Goal: Task Accomplishment & Management: Complete application form

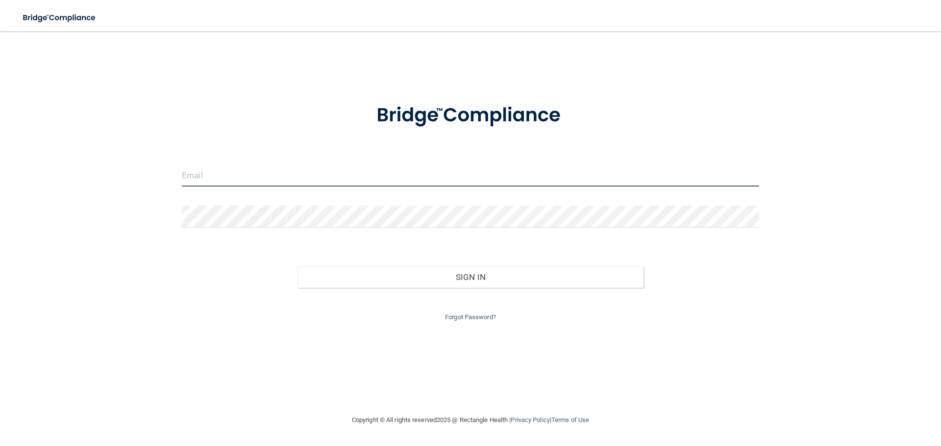
click at [232, 179] on input "email" at bounding box center [470, 176] width 577 height 22
type input "[EMAIL_ADDRESS][DOMAIN_NAME]"
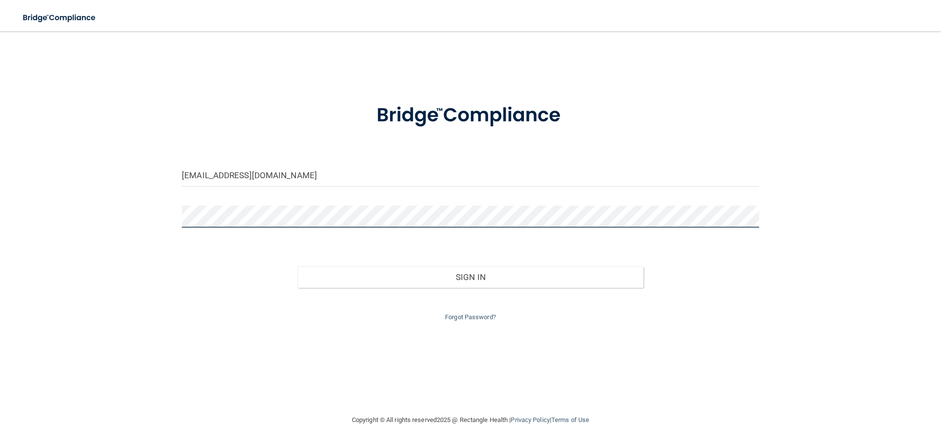
click at [297, 266] on button "Sign In" at bounding box center [470, 277] width 346 height 22
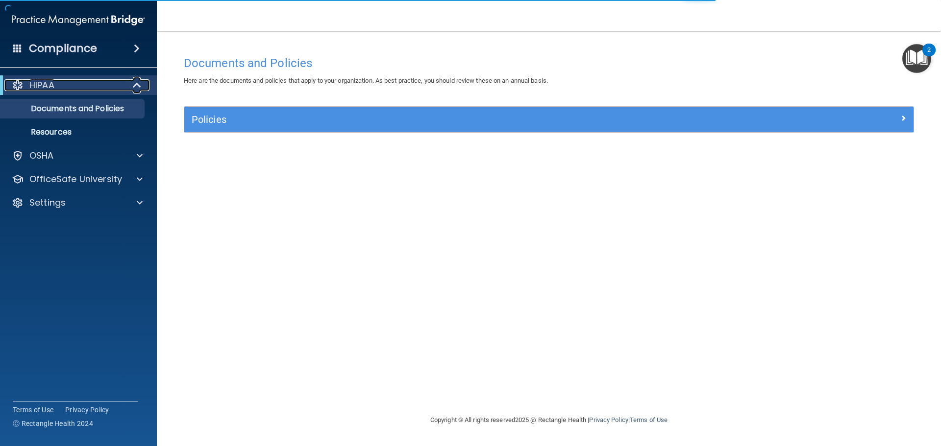
click at [48, 86] on p "HIPAA" at bounding box center [41, 85] width 25 height 12
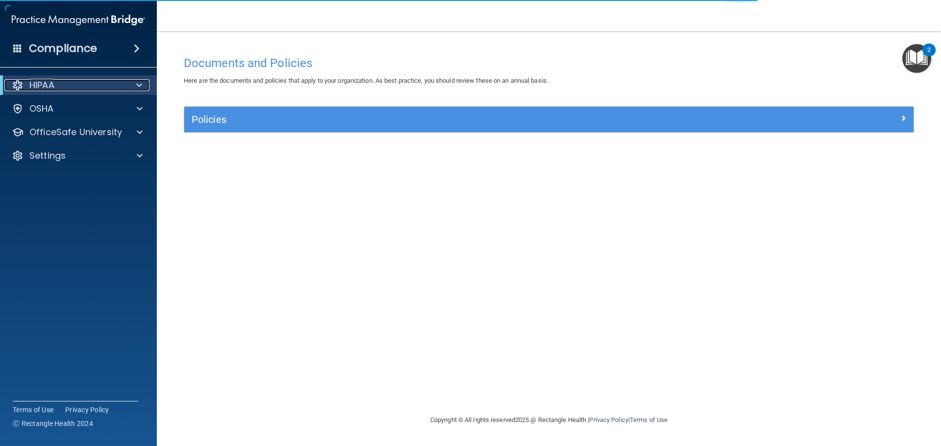
click at [50, 85] on p "HIPAA" at bounding box center [41, 85] width 25 height 12
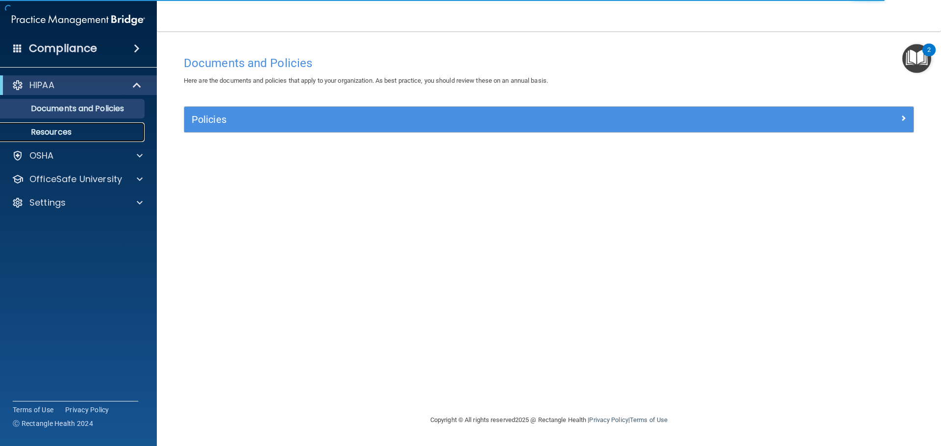
click at [62, 138] on link "Resources" at bounding box center [67, 132] width 154 height 20
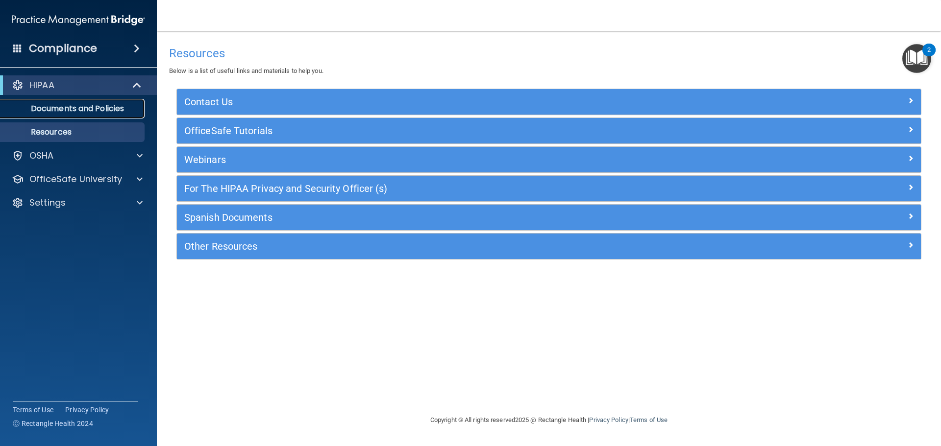
click at [82, 112] on p "Documents and Policies" at bounding box center [73, 109] width 134 height 10
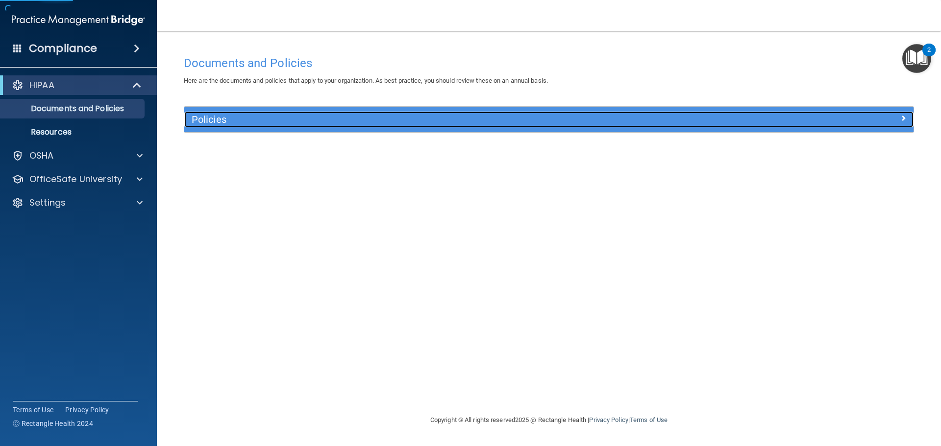
click at [278, 119] on h5 "Policies" at bounding box center [458, 119] width 532 height 11
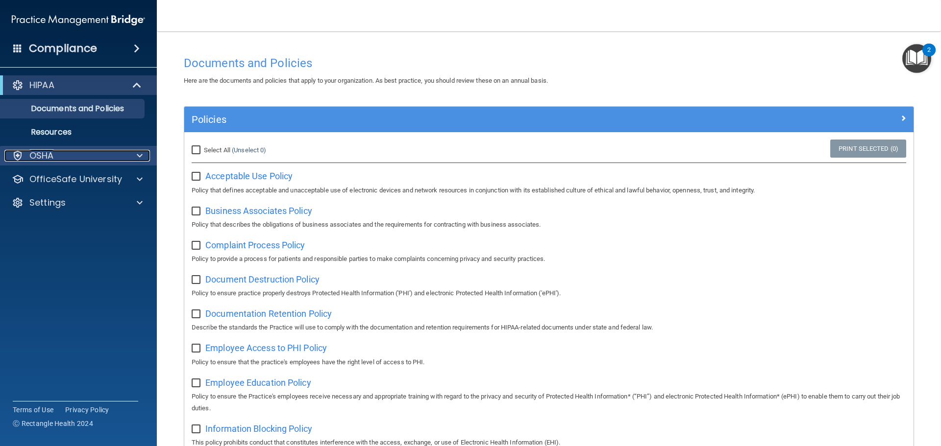
click at [127, 152] on div at bounding box center [138, 156] width 24 height 12
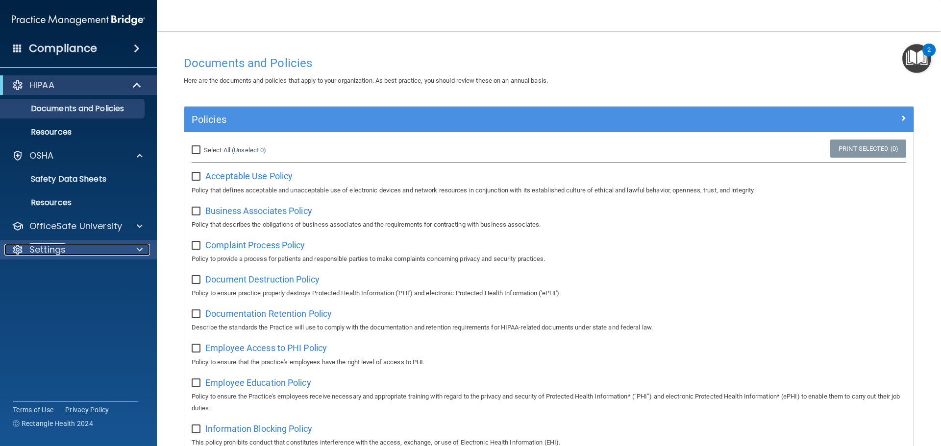
click at [137, 249] on span at bounding box center [140, 250] width 6 height 12
click at [131, 227] on div at bounding box center [138, 226] width 24 height 12
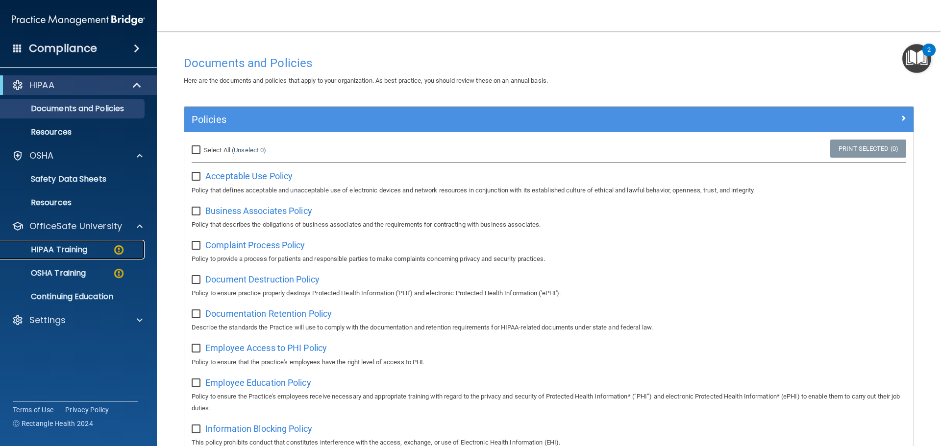
click at [93, 253] on div "HIPAA Training" at bounding box center [73, 250] width 134 height 10
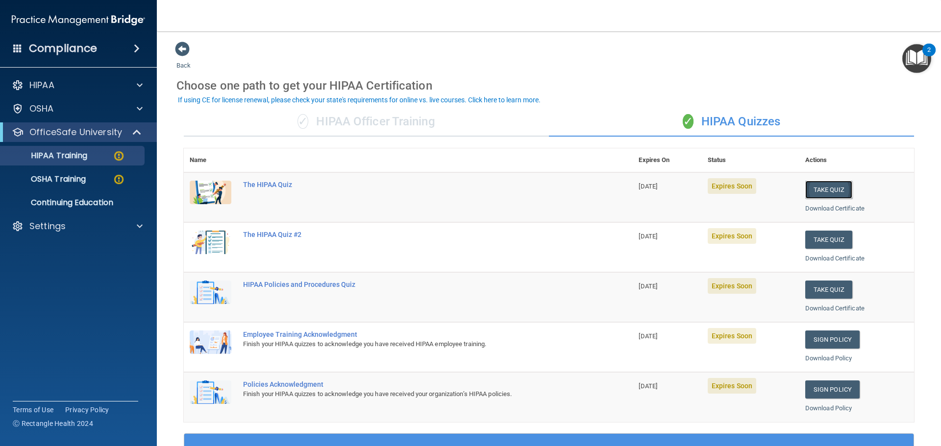
click at [816, 190] on button "Take Quiz" at bounding box center [828, 190] width 47 height 18
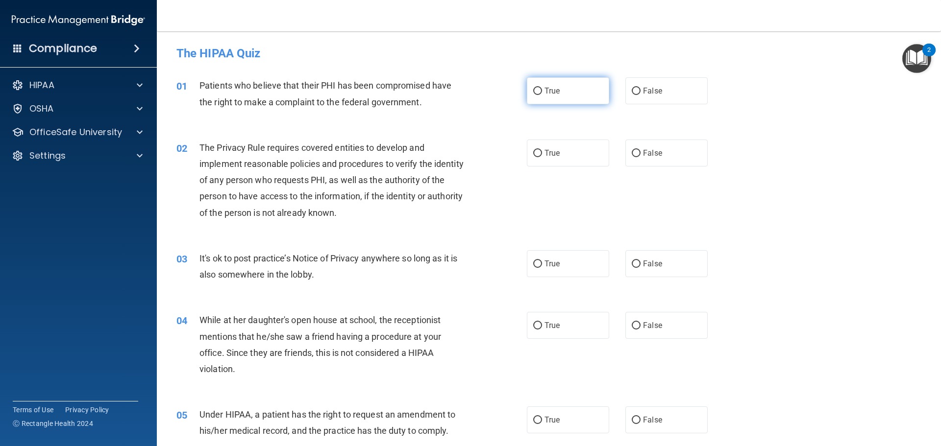
click at [561, 98] on label "True" at bounding box center [568, 90] width 82 height 27
click at [542, 95] on input "True" at bounding box center [537, 91] width 9 height 7
radio input "true"
click at [559, 154] on label "True" at bounding box center [568, 153] width 82 height 27
click at [542, 154] on input "True" at bounding box center [537, 153] width 9 height 7
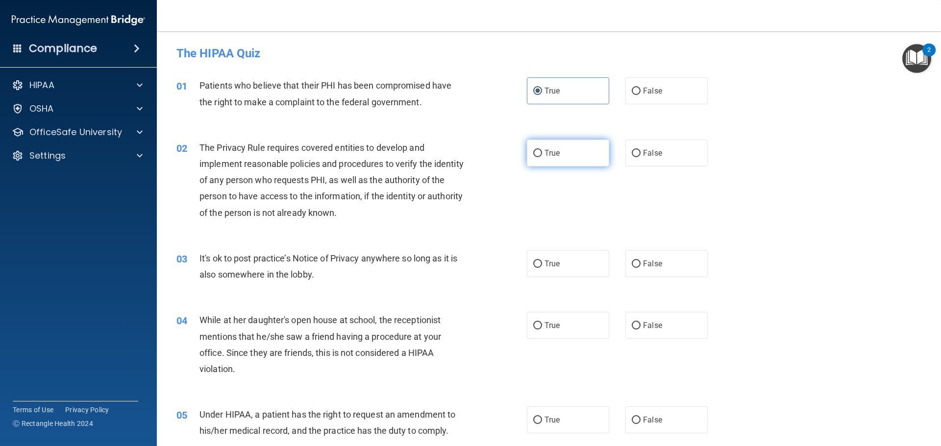
radio input "true"
click at [643, 261] on span "False" at bounding box center [652, 263] width 19 height 9
click at [640, 261] on input "False" at bounding box center [635, 264] width 9 height 7
radio input "true"
click at [644, 331] on label "False" at bounding box center [666, 325] width 82 height 27
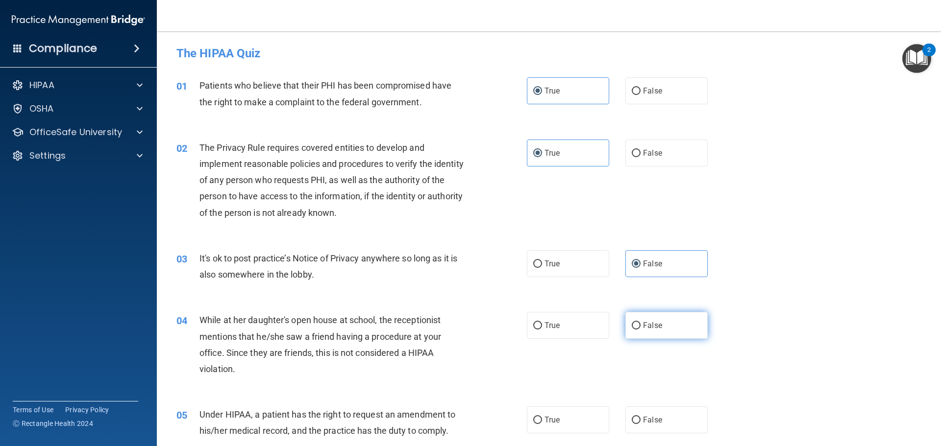
click at [640, 330] on input "False" at bounding box center [635, 325] width 9 height 7
radio input "true"
click at [671, 414] on label "False" at bounding box center [666, 420] width 82 height 27
click at [640, 417] on input "False" at bounding box center [635, 420] width 9 height 7
radio input "true"
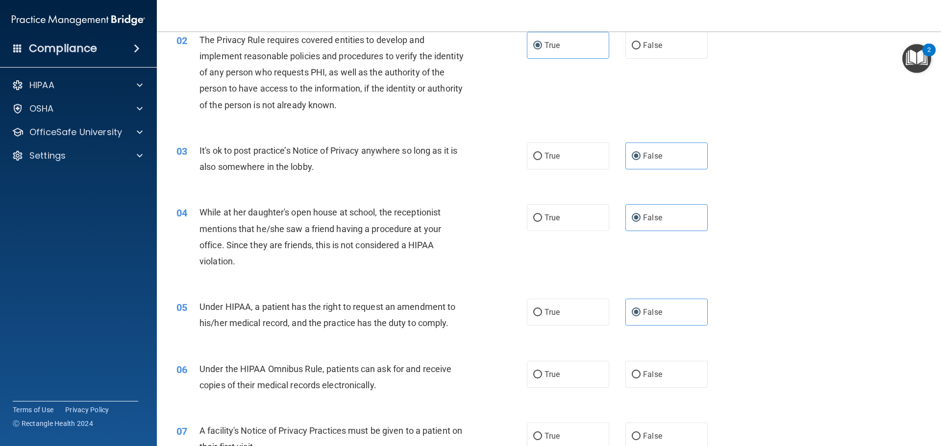
scroll to position [196, 0]
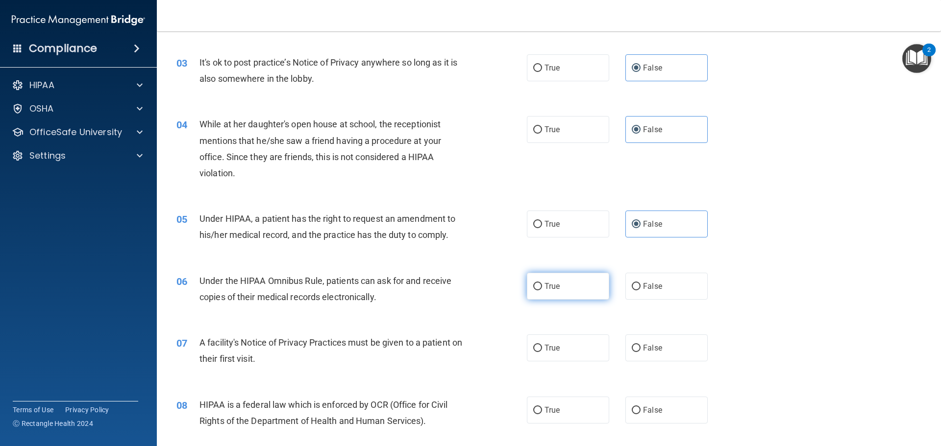
click at [559, 290] on label "True" at bounding box center [568, 286] width 82 height 27
click at [542, 290] on input "True" at bounding box center [537, 286] width 9 height 7
radio input "true"
click at [583, 357] on label "True" at bounding box center [568, 348] width 82 height 27
click at [542, 352] on input "True" at bounding box center [537, 348] width 9 height 7
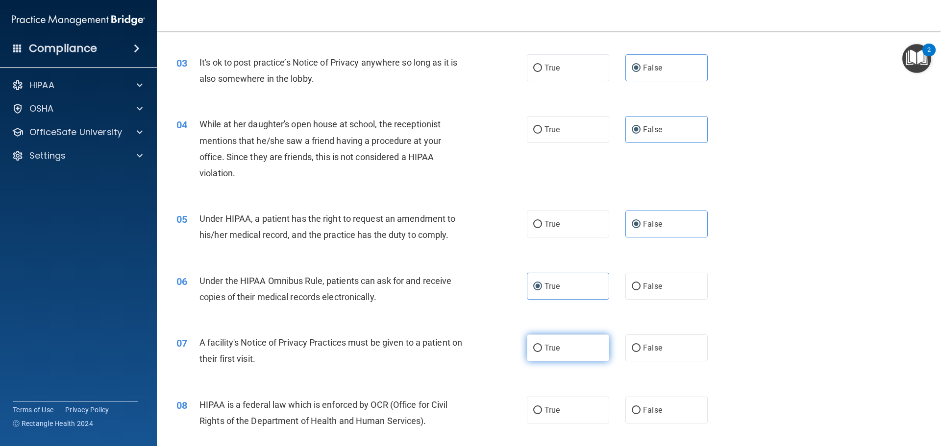
radio input "true"
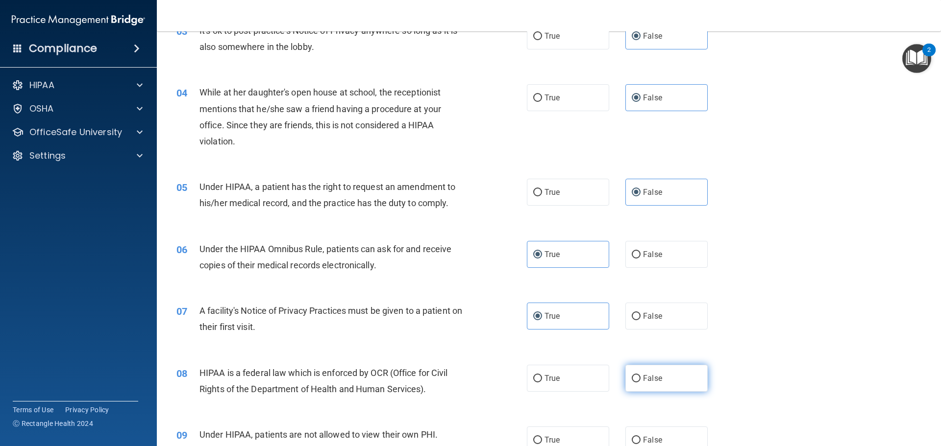
scroll to position [245, 0]
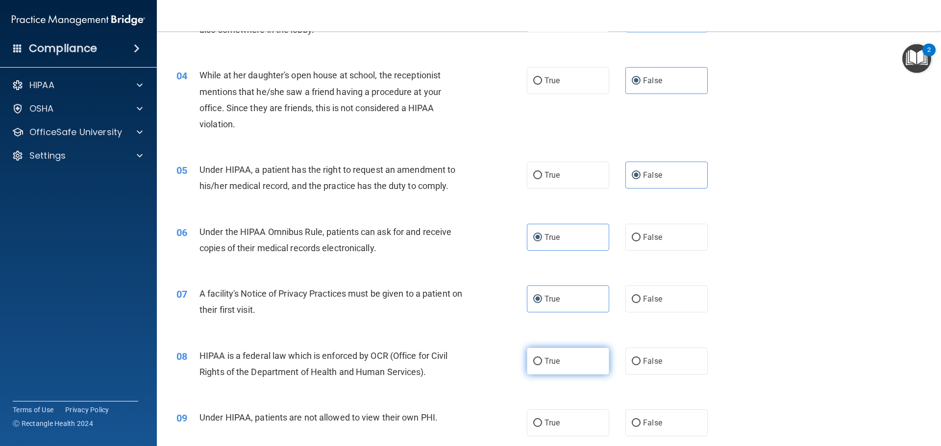
click at [560, 362] on label "True" at bounding box center [568, 361] width 82 height 27
click at [542, 362] on input "True" at bounding box center [537, 361] width 9 height 7
radio input "true"
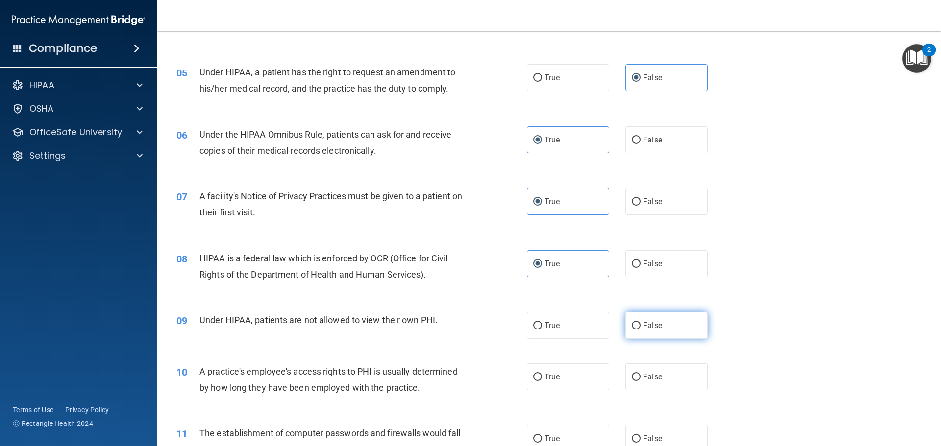
scroll to position [343, 0]
click at [655, 320] on label "False" at bounding box center [666, 325] width 82 height 27
click at [640, 322] on input "False" at bounding box center [635, 325] width 9 height 7
radio input "true"
click at [651, 368] on label "False" at bounding box center [666, 376] width 82 height 27
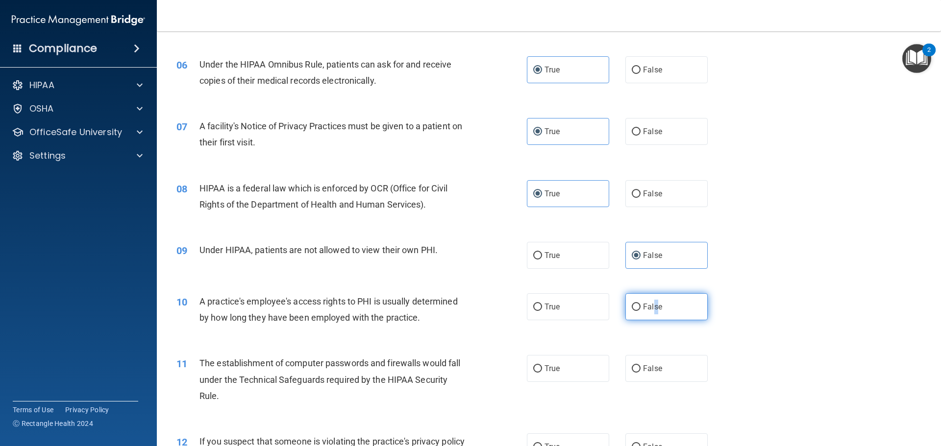
scroll to position [441, 0]
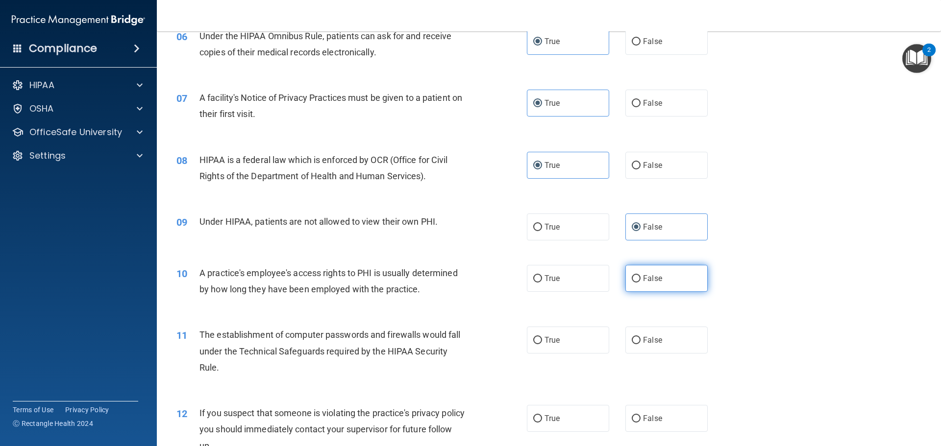
click at [640, 289] on label "False" at bounding box center [666, 278] width 82 height 27
click at [640, 283] on input "False" at bounding box center [635, 278] width 9 height 7
radio input "true"
click at [579, 350] on label "True" at bounding box center [568, 340] width 82 height 27
click at [542, 344] on input "True" at bounding box center [537, 340] width 9 height 7
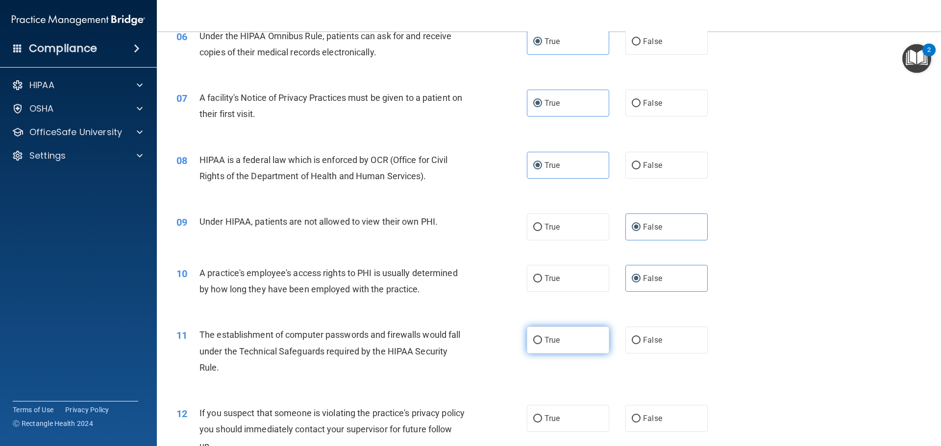
radio input "true"
click at [571, 411] on label "True" at bounding box center [568, 418] width 82 height 27
click at [542, 415] on input "True" at bounding box center [537, 418] width 9 height 7
radio input "true"
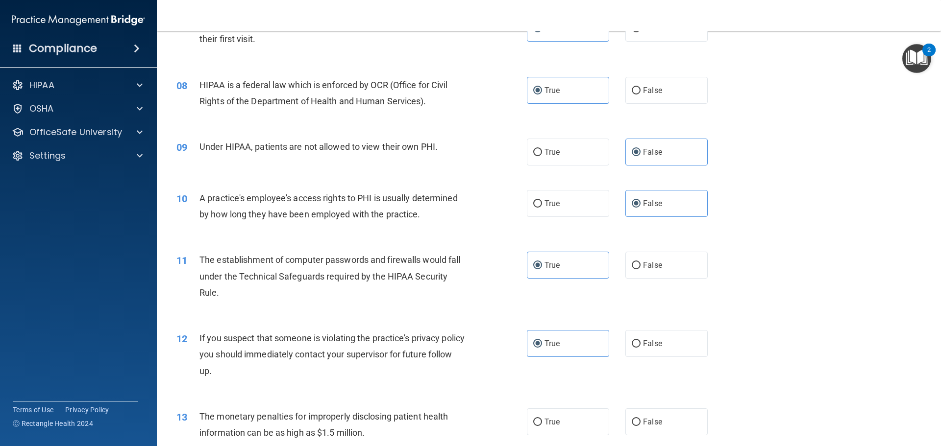
scroll to position [539, 0]
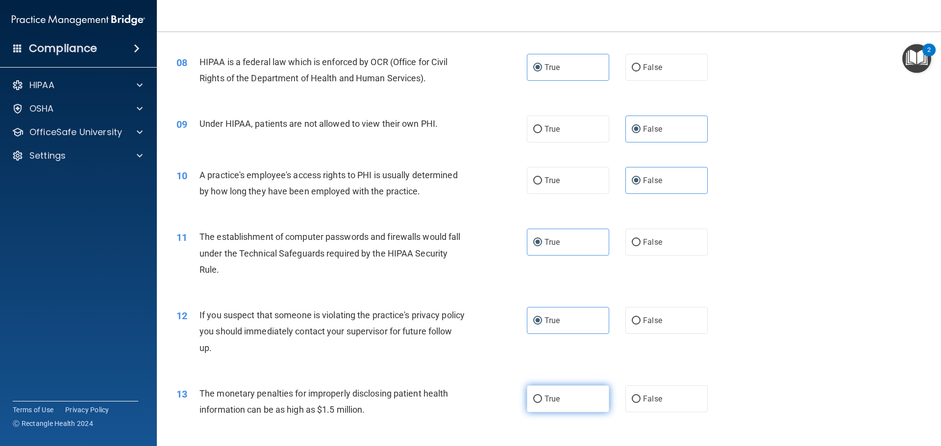
click at [573, 392] on label "True" at bounding box center [568, 399] width 82 height 27
click at [542, 396] on input "True" at bounding box center [537, 399] width 9 height 7
radio input "true"
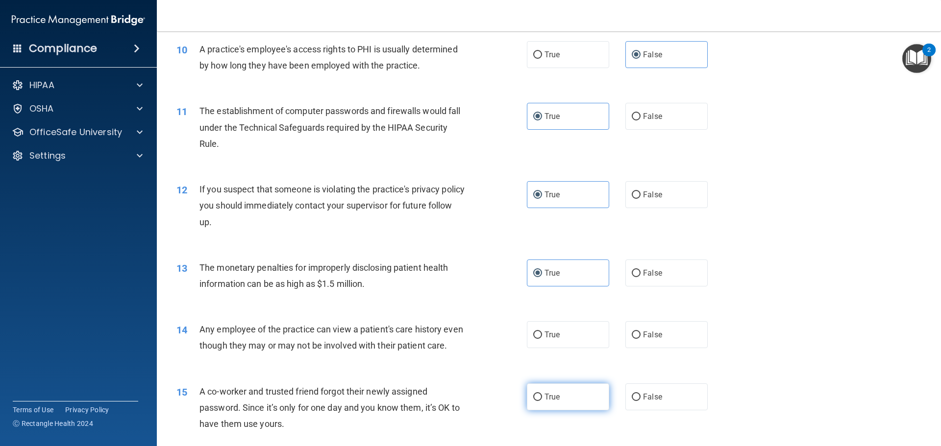
scroll to position [686, 0]
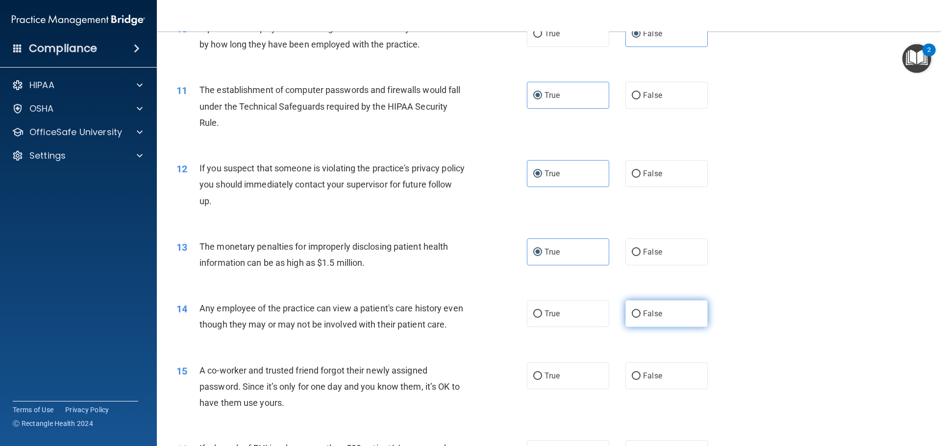
click at [681, 315] on label "False" at bounding box center [666, 313] width 82 height 27
click at [640, 315] on input "False" at bounding box center [635, 314] width 9 height 7
radio input "true"
click at [657, 407] on div "15 A co-worker and trusted friend forgot their newly assigned password. Since i…" at bounding box center [548, 389] width 759 height 78
click at [657, 389] on label "False" at bounding box center [666, 376] width 82 height 27
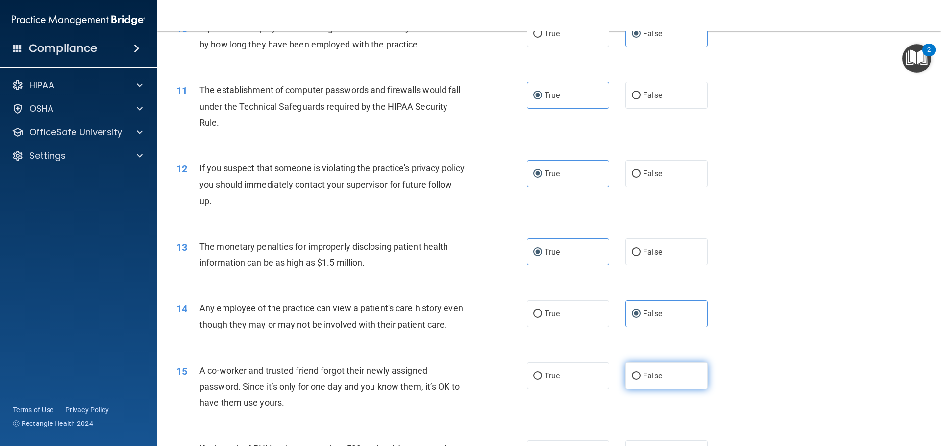
click at [640, 380] on input "False" at bounding box center [635, 376] width 9 height 7
radio input "true"
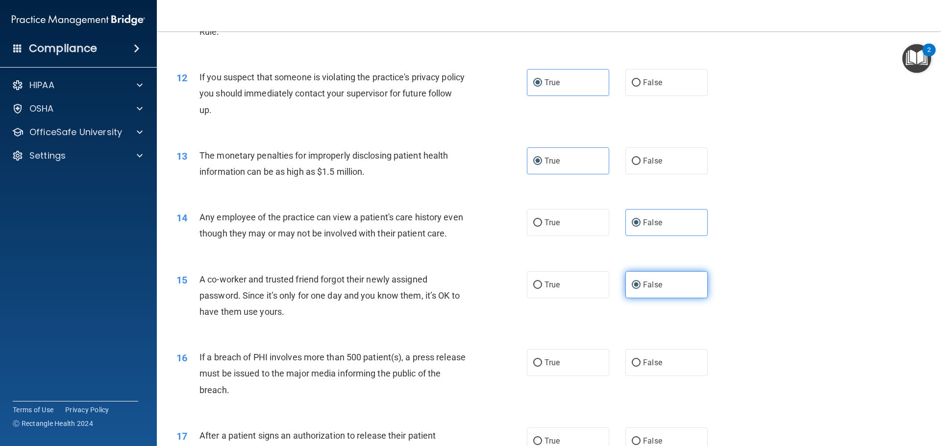
scroll to position [784, 0]
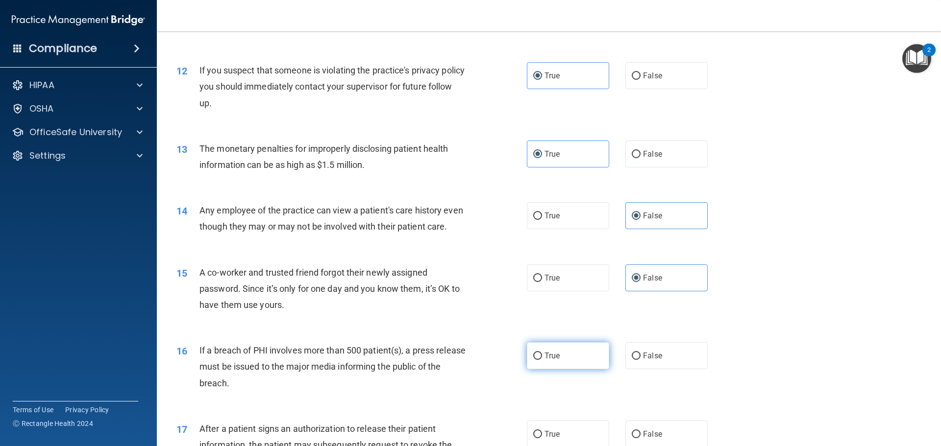
click at [595, 369] on label "True" at bounding box center [568, 355] width 82 height 27
click at [542, 360] on input "True" at bounding box center [537, 356] width 9 height 7
radio input "true"
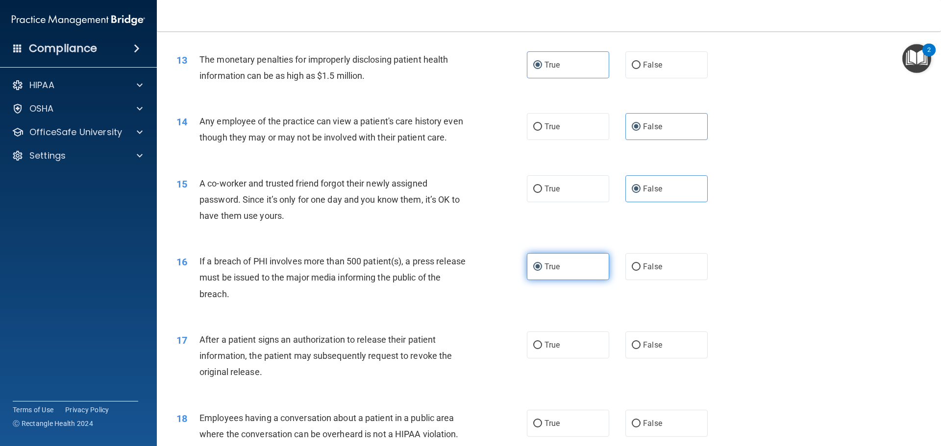
scroll to position [882, 0]
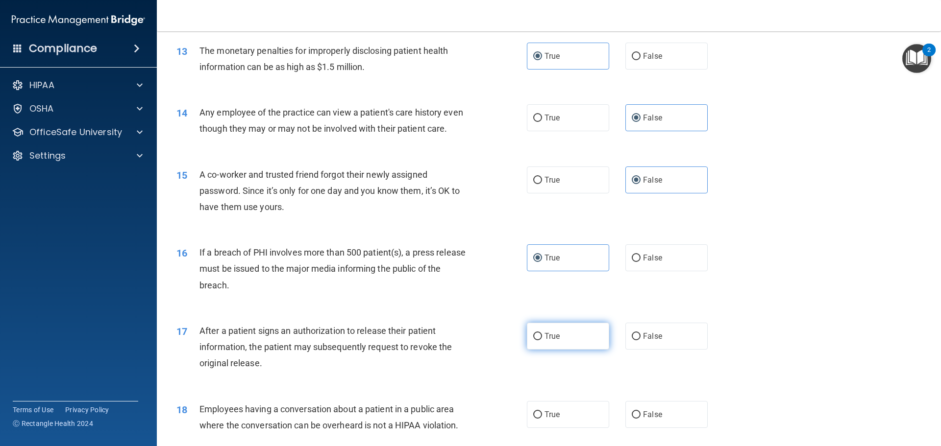
click at [571, 350] on label "True" at bounding box center [568, 336] width 82 height 27
click at [542, 340] on input "True" at bounding box center [537, 336] width 9 height 7
radio input "true"
click at [656, 419] on span "False" at bounding box center [652, 414] width 19 height 9
click at [640, 419] on input "False" at bounding box center [635, 415] width 9 height 7
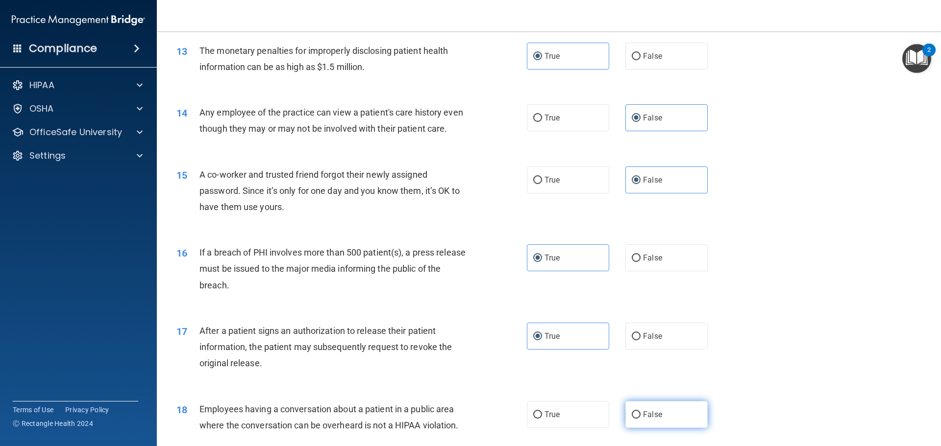
radio input "true"
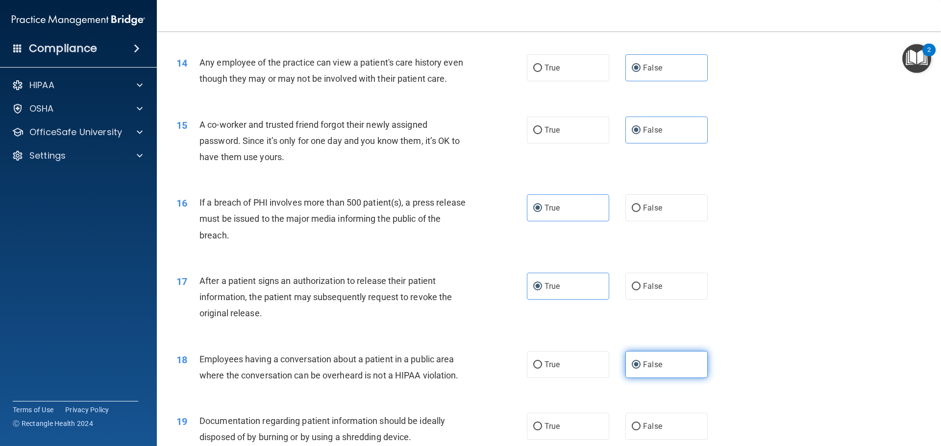
scroll to position [980, 0]
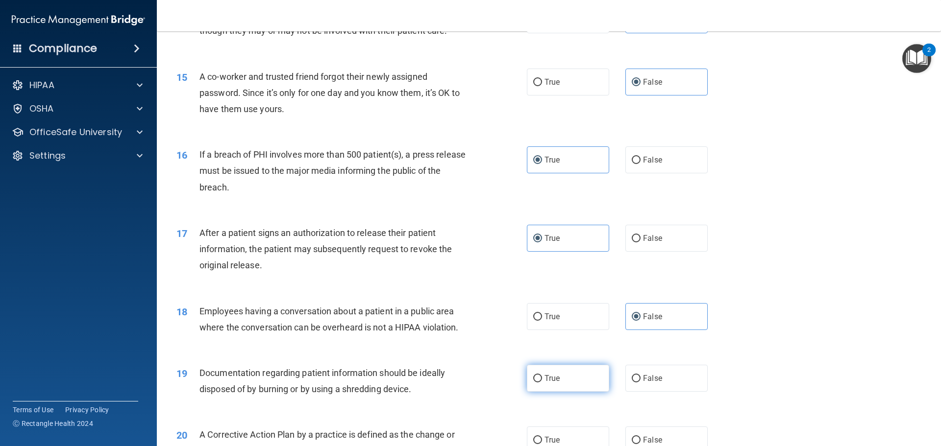
click at [569, 392] on label "True" at bounding box center [568, 378] width 82 height 27
click at [542, 383] on input "True" at bounding box center [537, 378] width 9 height 7
radio input "true"
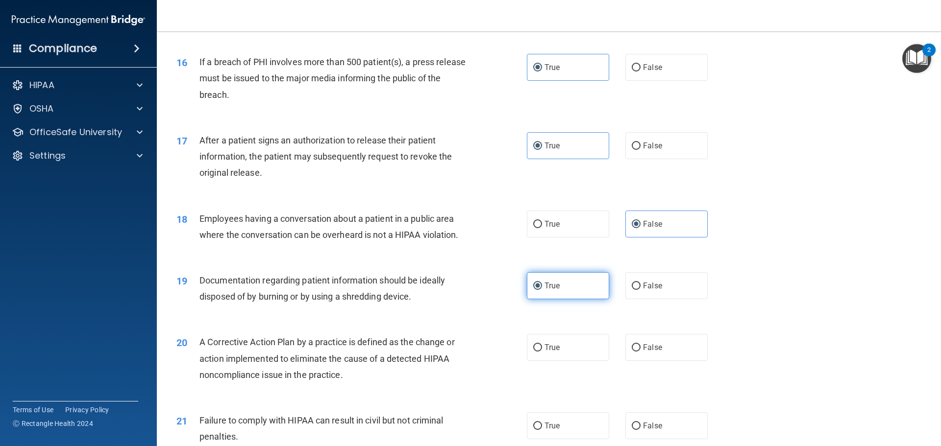
scroll to position [1078, 0]
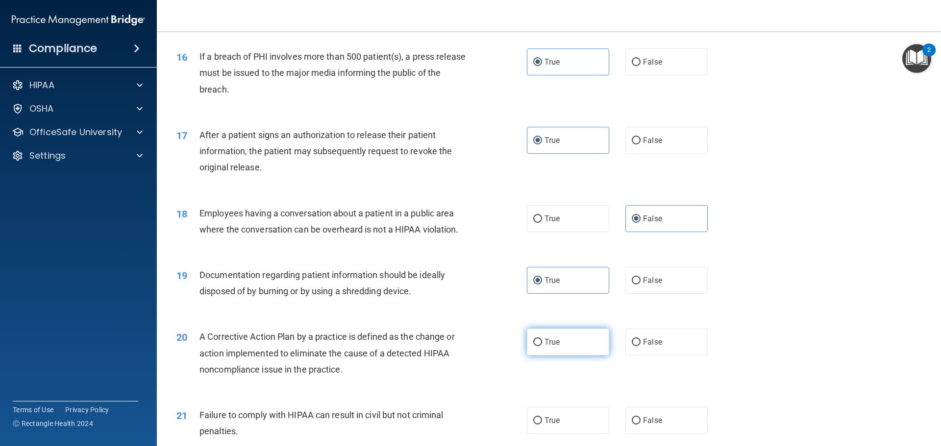
click at [572, 356] on label "True" at bounding box center [568, 342] width 82 height 27
click at [542, 346] on input "True" at bounding box center [537, 342] width 9 height 7
radio input "true"
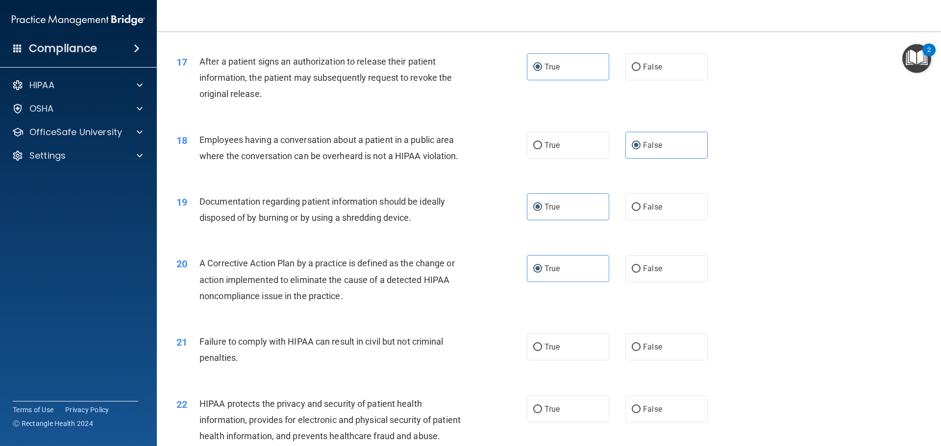
scroll to position [1176, 0]
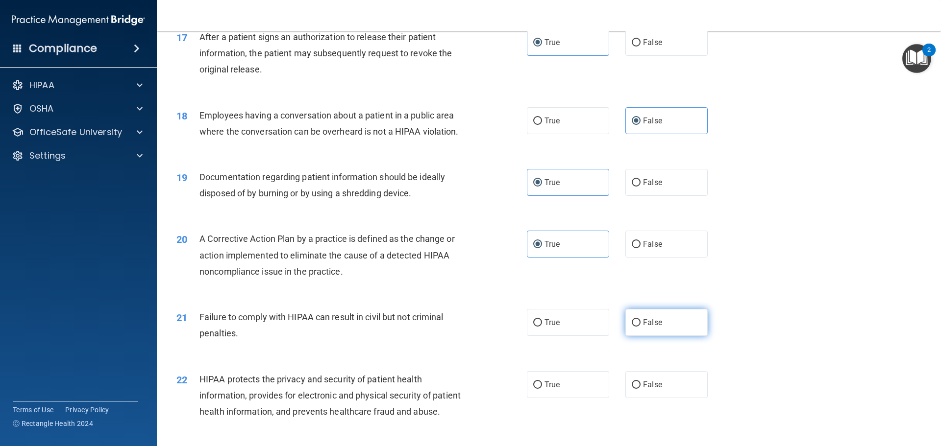
click at [648, 327] on span "False" at bounding box center [652, 322] width 19 height 9
click at [640, 327] on input "False" at bounding box center [635, 322] width 9 height 7
radio input "true"
click at [581, 398] on label "True" at bounding box center [568, 384] width 82 height 27
click at [542, 389] on input "True" at bounding box center [537, 385] width 9 height 7
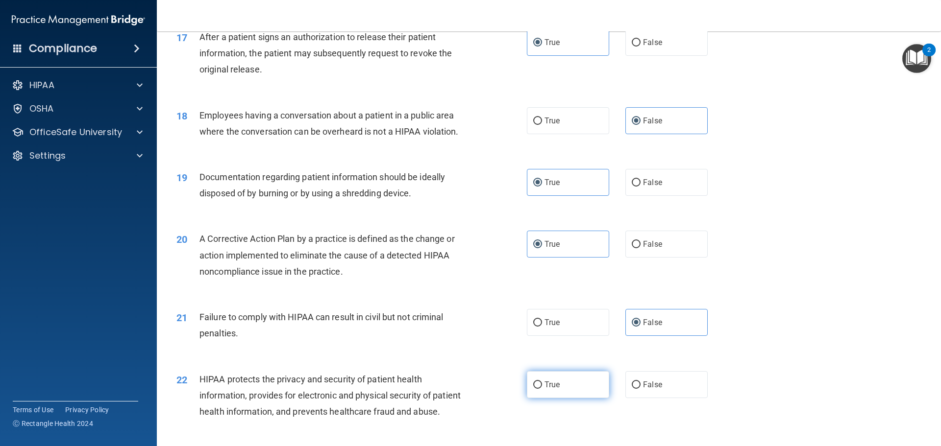
radio input "true"
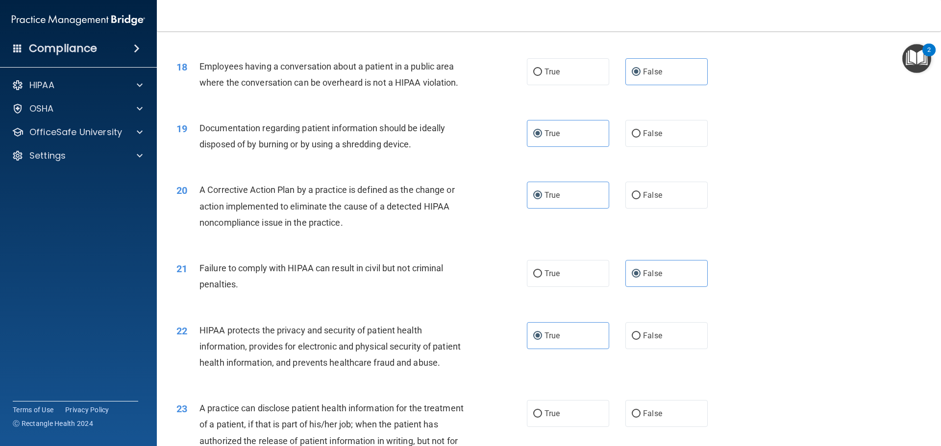
scroll to position [1274, 0]
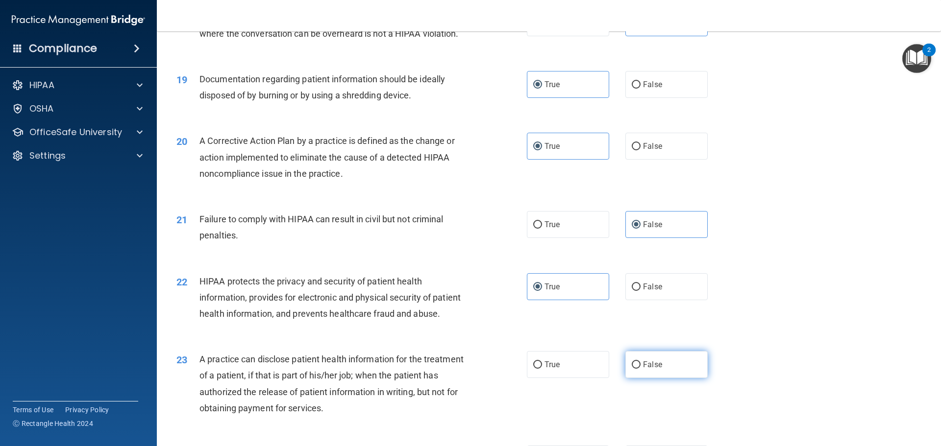
click at [653, 378] on label "False" at bounding box center [666, 364] width 82 height 27
click at [640, 369] on input "False" at bounding box center [635, 365] width 9 height 7
radio input "true"
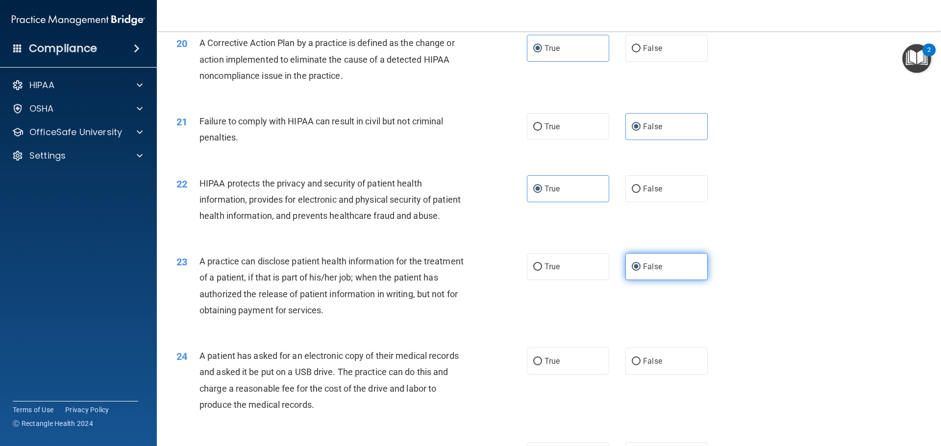
scroll to position [1421, 0]
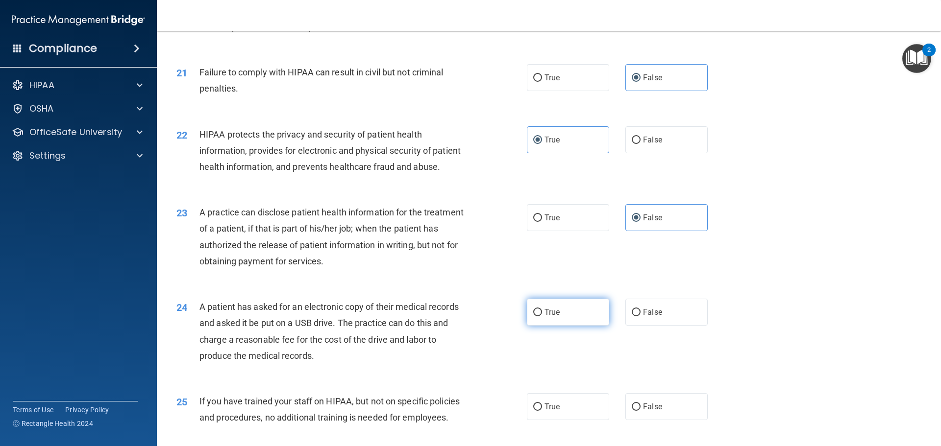
click at [566, 326] on label "True" at bounding box center [568, 312] width 82 height 27
click at [542, 316] on input "True" at bounding box center [537, 312] width 9 height 7
radio input "true"
click at [648, 420] on label "False" at bounding box center [666, 406] width 82 height 27
click at [640, 411] on input "False" at bounding box center [635, 407] width 9 height 7
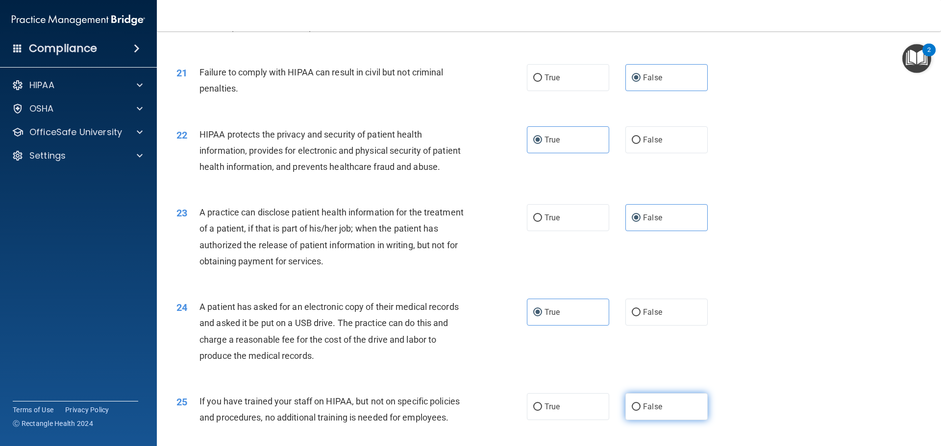
radio input "true"
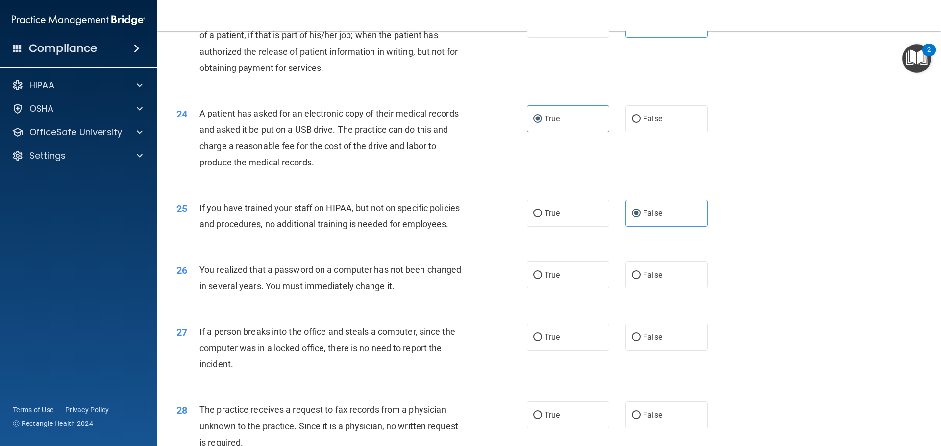
scroll to position [1617, 0]
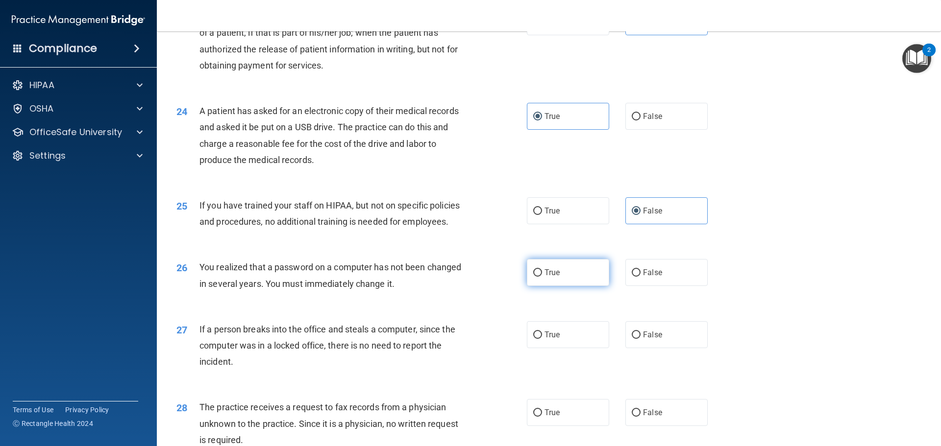
click at [565, 286] on label "True" at bounding box center [568, 272] width 82 height 27
click at [542, 277] on input "True" at bounding box center [537, 272] width 9 height 7
radio input "true"
click at [652, 339] on span "False" at bounding box center [652, 334] width 19 height 9
click at [640, 339] on input "False" at bounding box center [635, 335] width 9 height 7
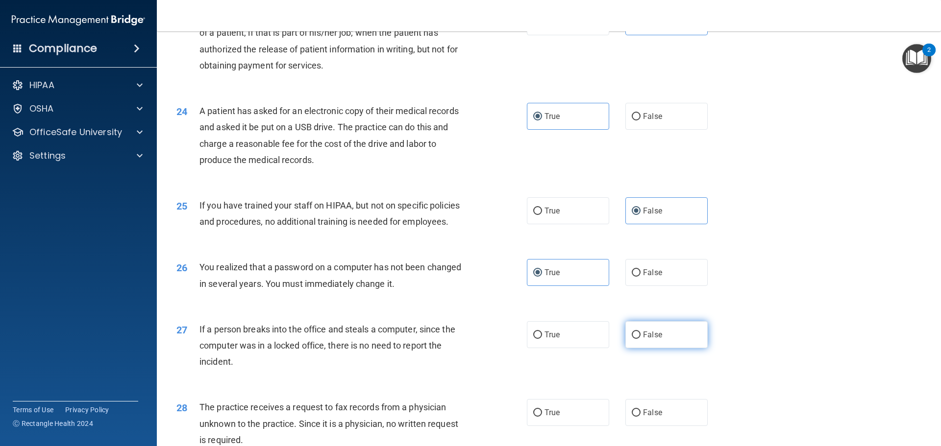
radio input "true"
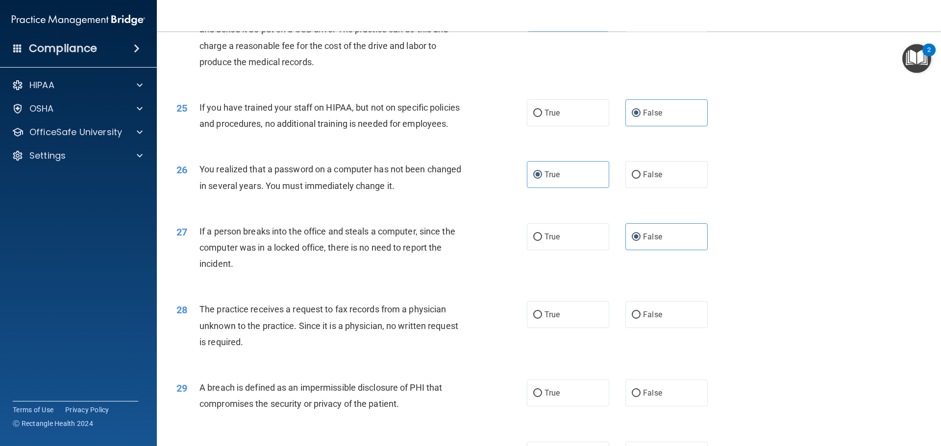
scroll to position [1872, 0]
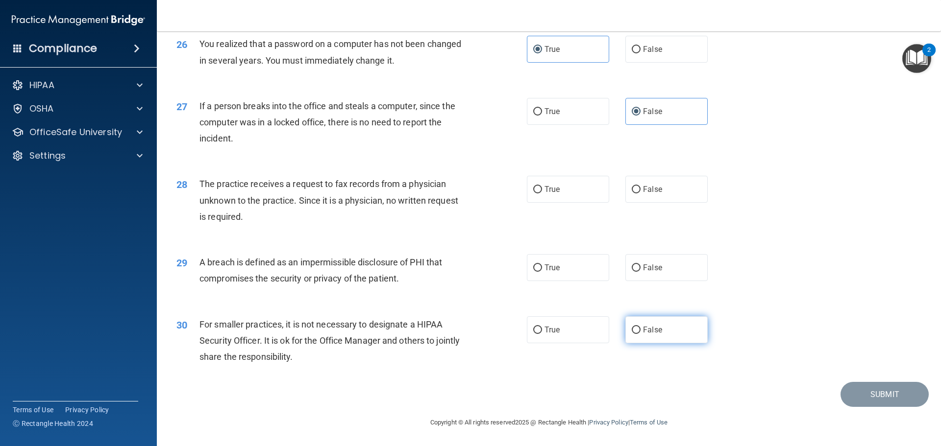
click at [643, 342] on label "False" at bounding box center [666, 329] width 82 height 27
click at [640, 334] on input "False" at bounding box center [635, 330] width 9 height 7
radio input "true"
click at [550, 265] on span "True" at bounding box center [551, 267] width 15 height 9
click at [542, 265] on input "True" at bounding box center [537, 268] width 9 height 7
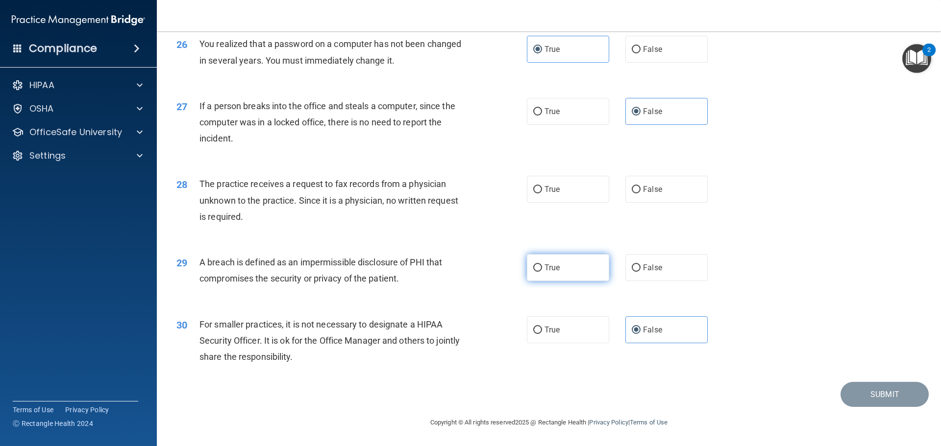
radio input "true"
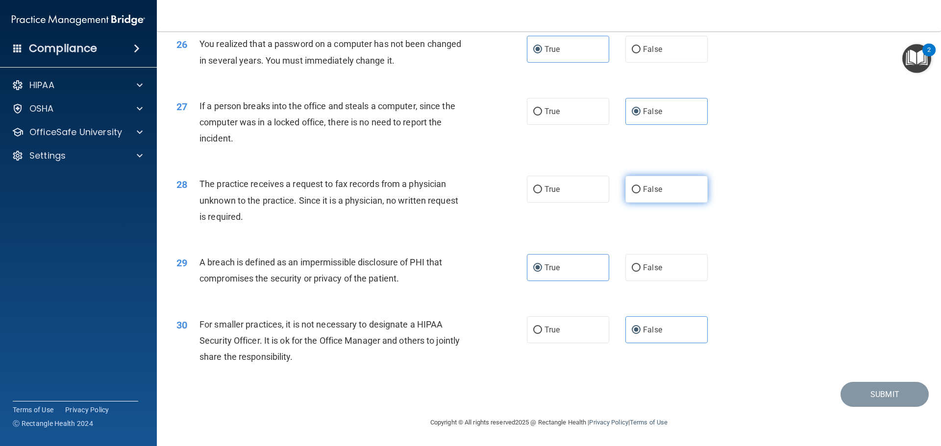
click at [668, 193] on label "False" at bounding box center [666, 189] width 82 height 27
click at [640, 193] on input "False" at bounding box center [635, 189] width 9 height 7
radio input "true"
click at [863, 394] on button "Submit" at bounding box center [884, 394] width 88 height 25
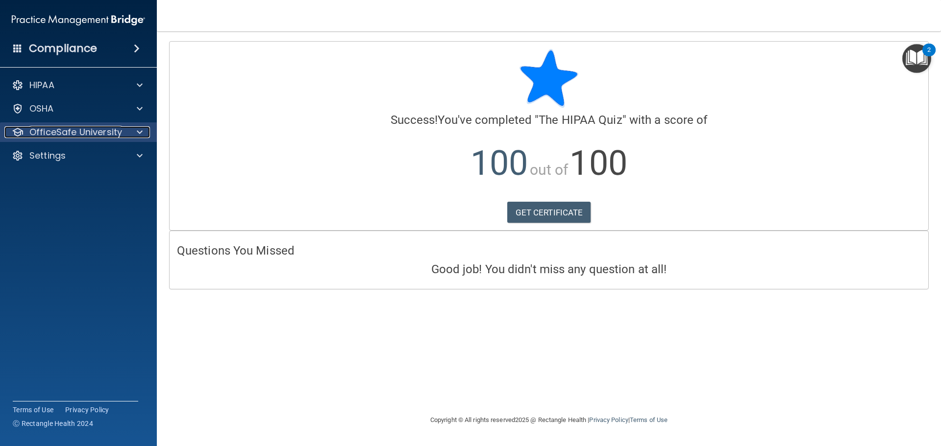
click at [100, 130] on p "OfficeSafe University" at bounding box center [75, 132] width 93 height 12
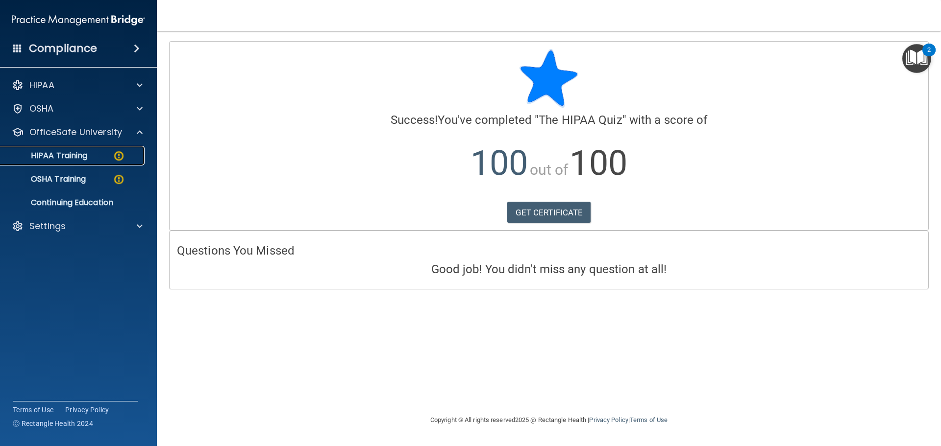
click at [108, 151] on div "HIPAA Training" at bounding box center [73, 156] width 134 height 10
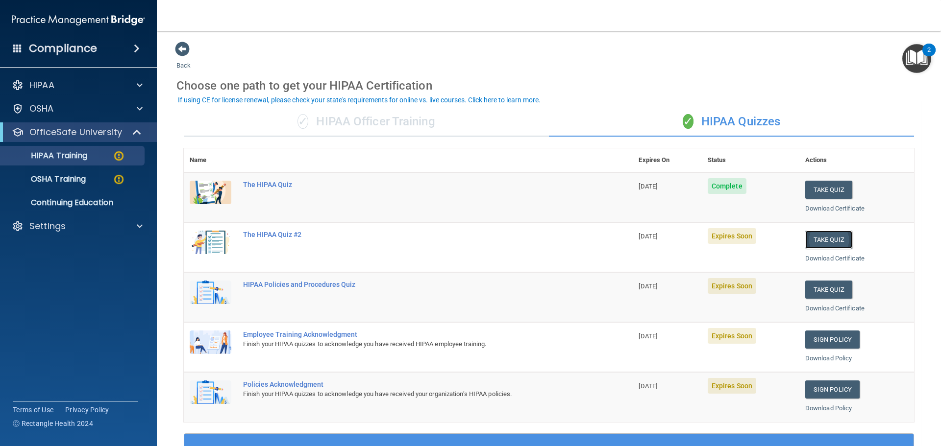
click at [822, 246] on button "Take Quiz" at bounding box center [828, 240] width 47 height 18
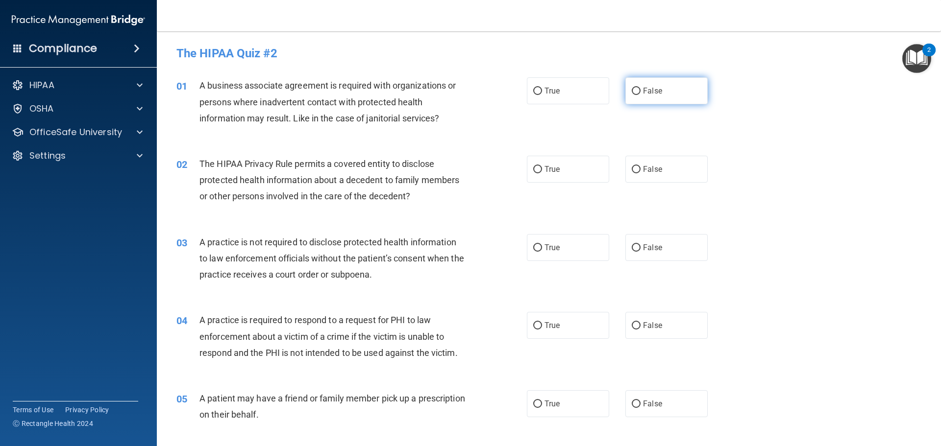
click at [630, 86] on label "False" at bounding box center [666, 90] width 82 height 27
click at [631, 88] on input "False" at bounding box center [635, 91] width 9 height 7
radio input "true"
click at [627, 256] on label "False" at bounding box center [666, 247] width 82 height 27
click at [631, 252] on input "False" at bounding box center [635, 247] width 9 height 7
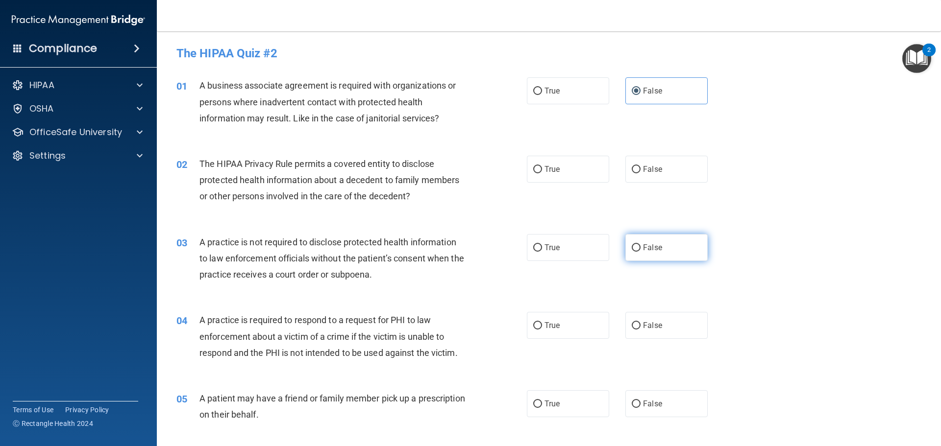
radio input "true"
click at [573, 324] on label "True" at bounding box center [568, 325] width 82 height 27
click at [542, 324] on input "True" at bounding box center [537, 325] width 9 height 7
radio input "true"
click at [568, 401] on label "True" at bounding box center [568, 403] width 82 height 27
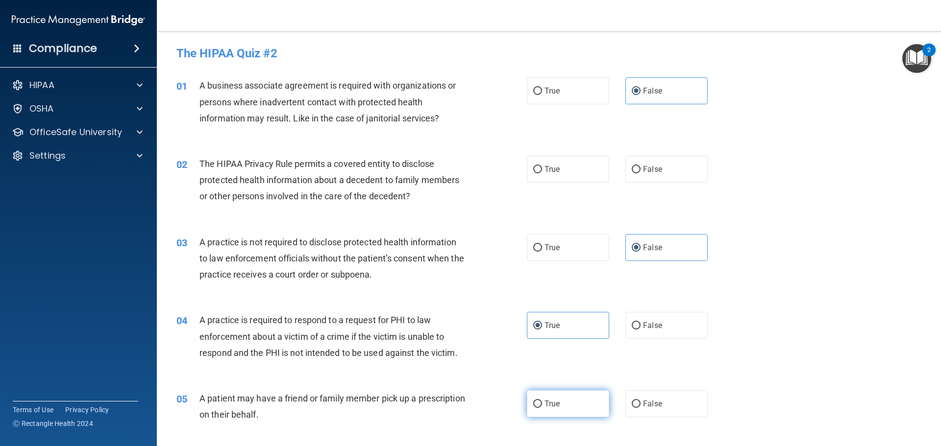
click at [542, 401] on input "True" at bounding box center [537, 404] width 9 height 7
radio input "true"
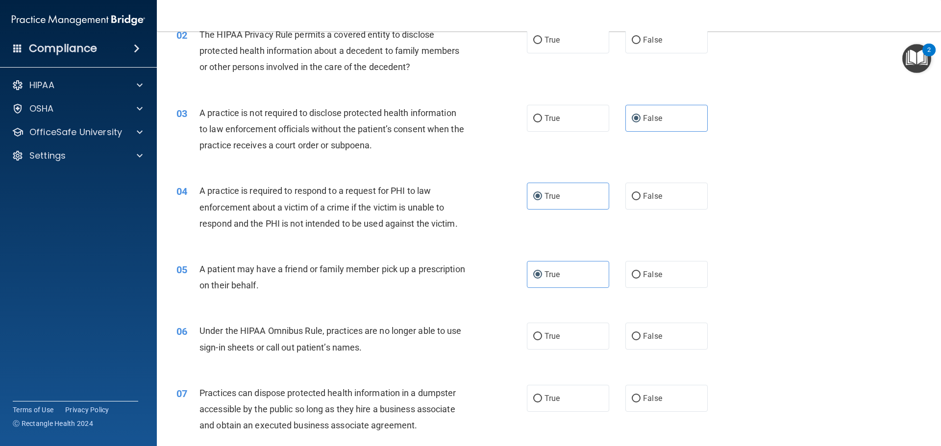
scroll to position [147, 0]
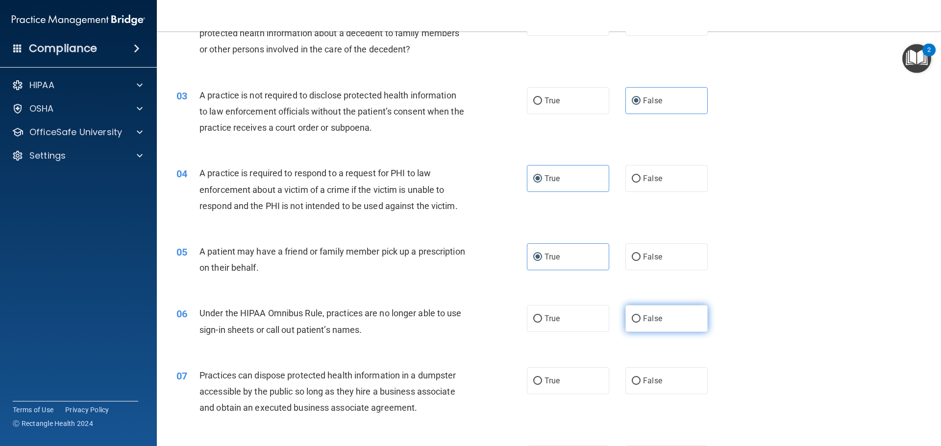
click at [661, 323] on label "False" at bounding box center [666, 318] width 82 height 27
click at [640, 323] on input "False" at bounding box center [635, 318] width 9 height 7
radio input "true"
click at [592, 395] on div "07 Practices can dispose protected health information in a dumpster accessible …" at bounding box center [548, 394] width 759 height 78
click at [578, 388] on label "True" at bounding box center [568, 380] width 82 height 27
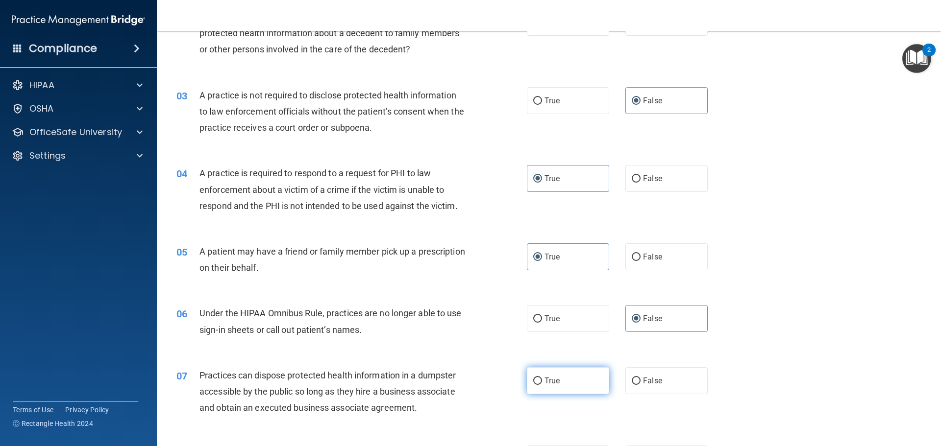
click at [542, 385] on input "True" at bounding box center [537, 381] width 9 height 7
radio input "true"
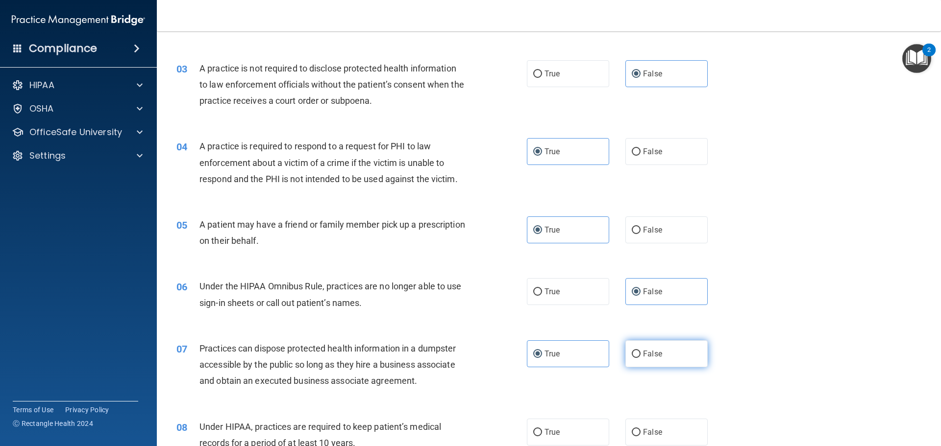
scroll to position [196, 0]
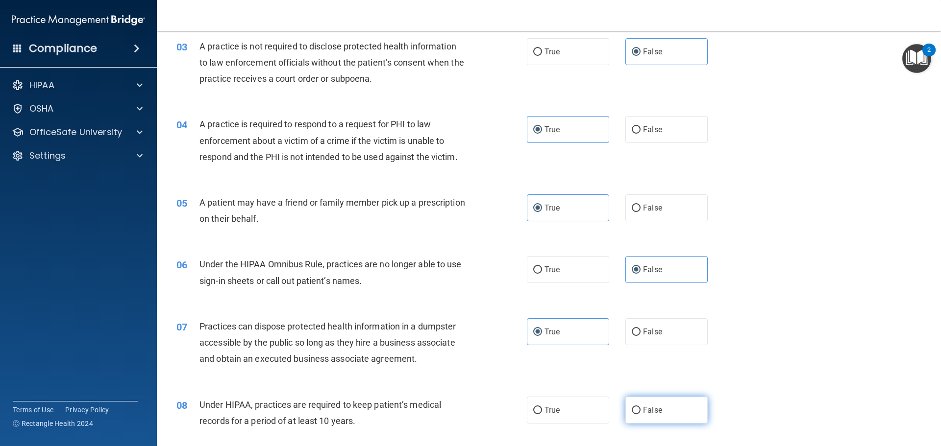
click at [633, 410] on input "False" at bounding box center [635, 410] width 9 height 7
radio input "true"
click at [682, 420] on label "False" at bounding box center [666, 410] width 82 height 27
click at [640, 414] on input "False" at bounding box center [635, 410] width 9 height 7
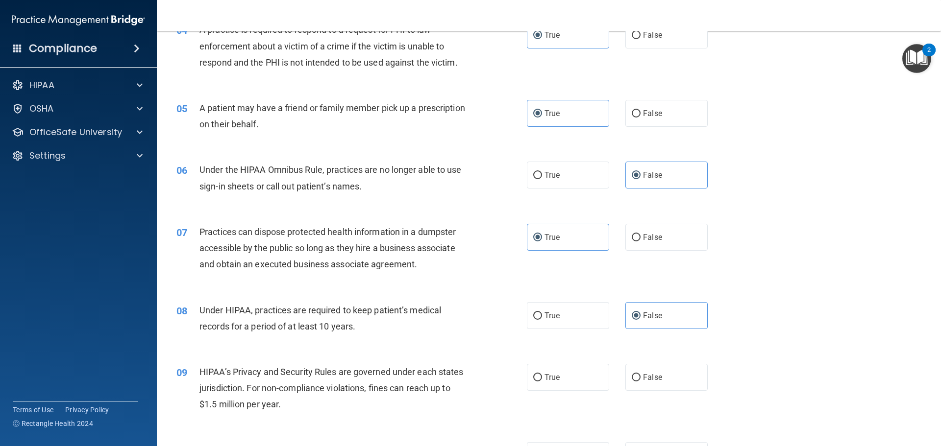
scroll to position [343, 0]
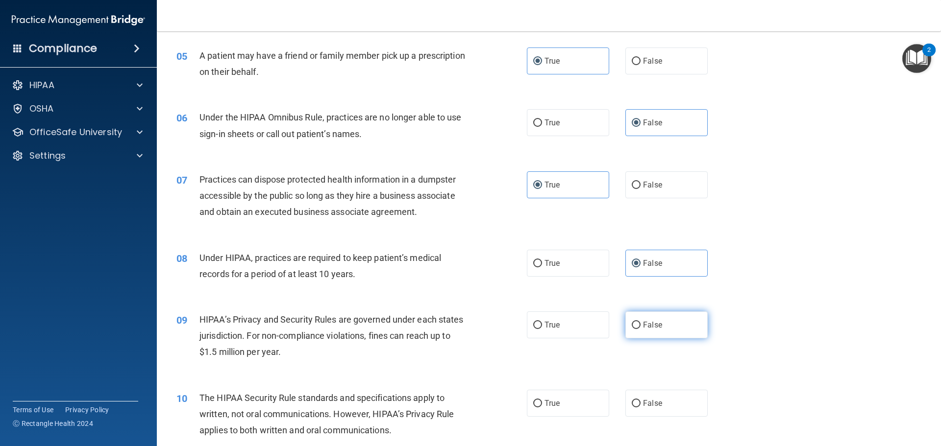
click at [665, 334] on label "False" at bounding box center [666, 325] width 82 height 27
click at [640, 329] on input "False" at bounding box center [635, 325] width 9 height 7
radio input "true"
click at [566, 415] on label "True" at bounding box center [568, 403] width 82 height 27
click at [542, 408] on input "True" at bounding box center [537, 403] width 9 height 7
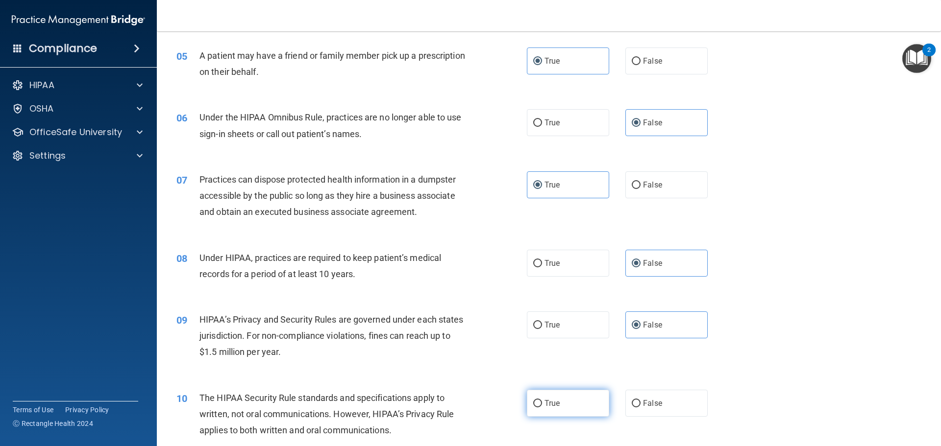
radio input "true"
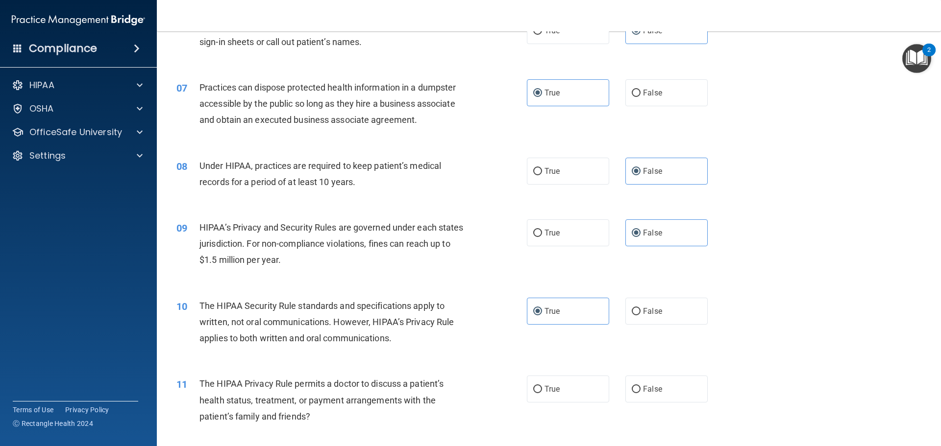
scroll to position [490, 0]
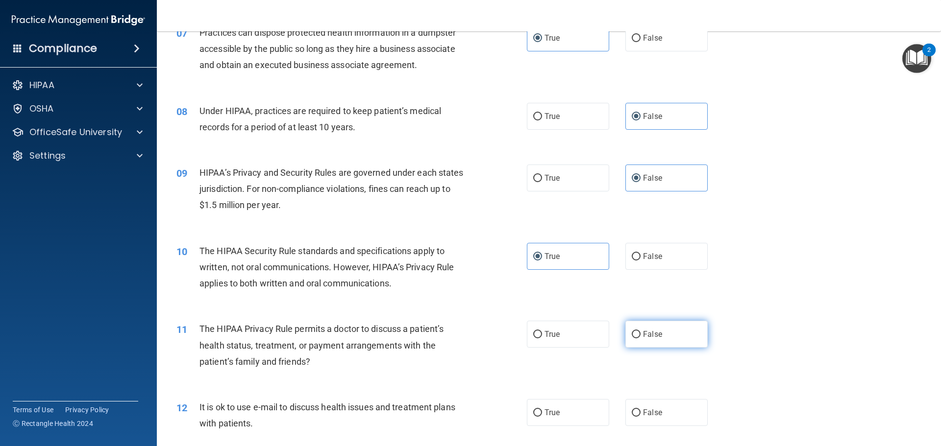
click at [684, 342] on label "False" at bounding box center [666, 334] width 82 height 27
click at [640, 339] on input "False" at bounding box center [635, 334] width 9 height 7
radio input "true"
click at [642, 424] on label "False" at bounding box center [666, 412] width 82 height 27
click at [640, 417] on input "False" at bounding box center [635, 413] width 9 height 7
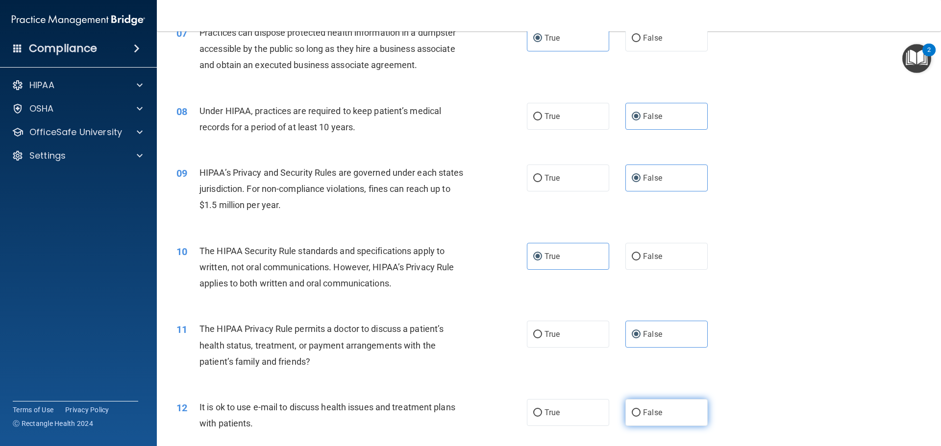
radio input "true"
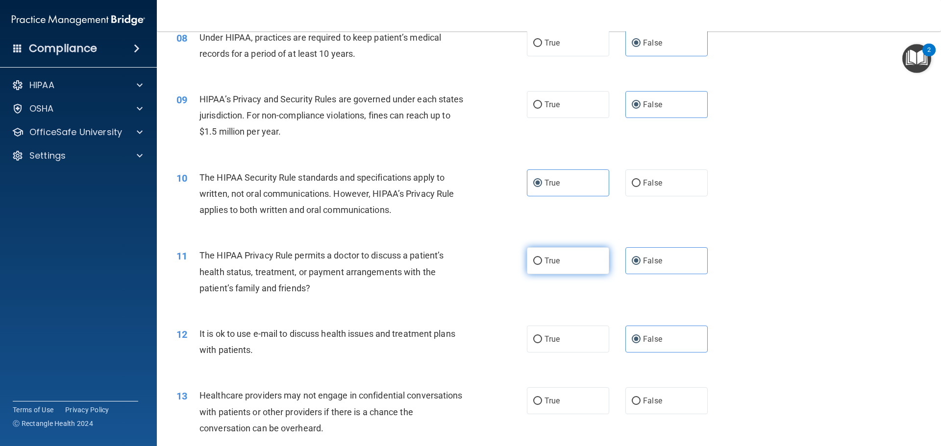
scroll to position [588, 0]
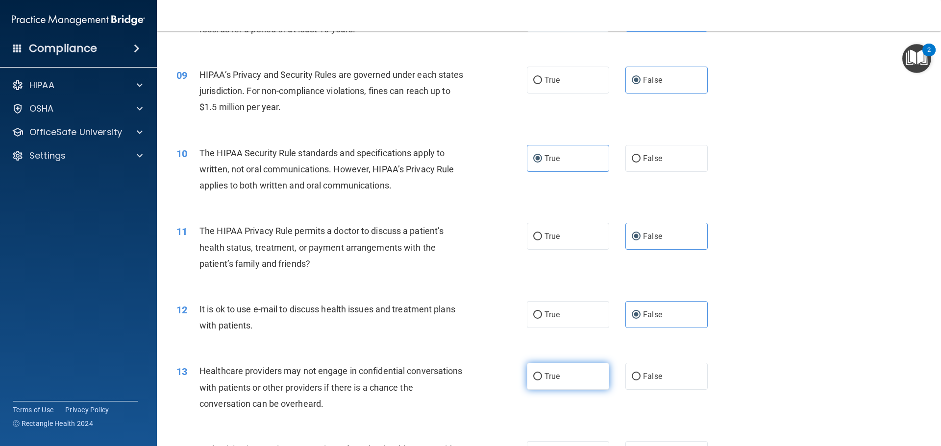
click at [577, 367] on label "True" at bounding box center [568, 376] width 82 height 27
click at [542, 373] on input "True" at bounding box center [537, 376] width 9 height 7
radio input "true"
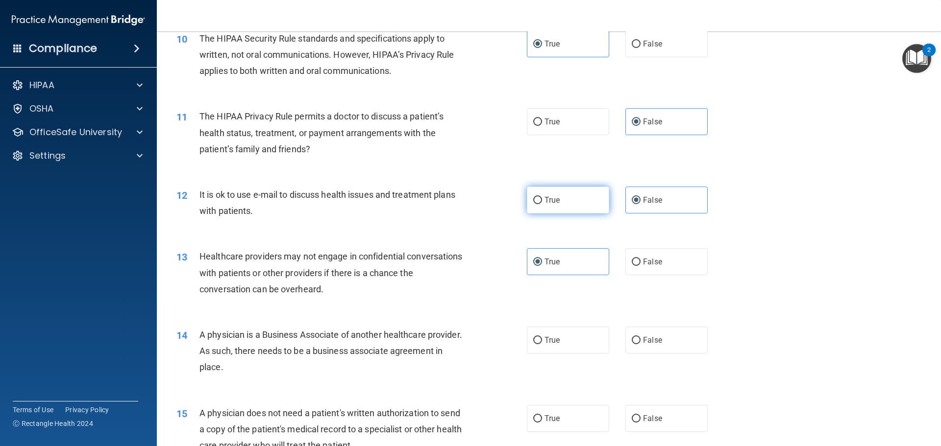
scroll to position [735, 0]
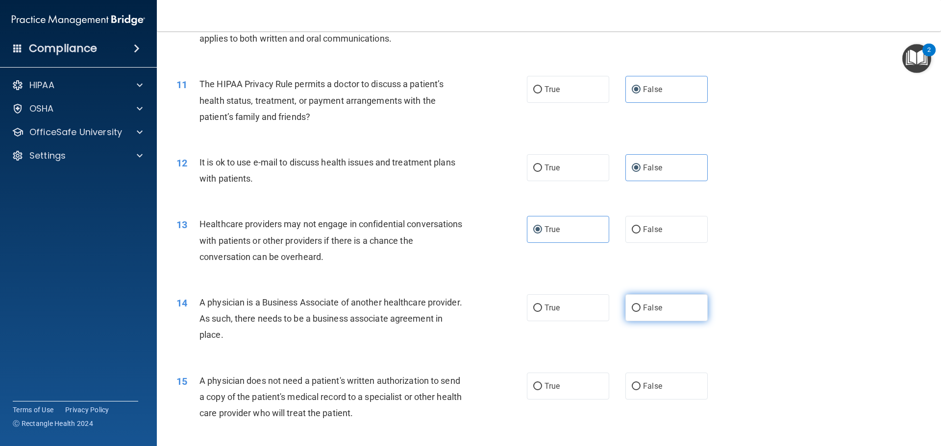
click at [656, 311] on span "False" at bounding box center [652, 307] width 19 height 9
click at [640, 311] on input "False" at bounding box center [635, 308] width 9 height 7
radio input "true"
click at [659, 389] on label "False" at bounding box center [666, 386] width 82 height 27
click at [640, 389] on input "False" at bounding box center [635, 386] width 9 height 7
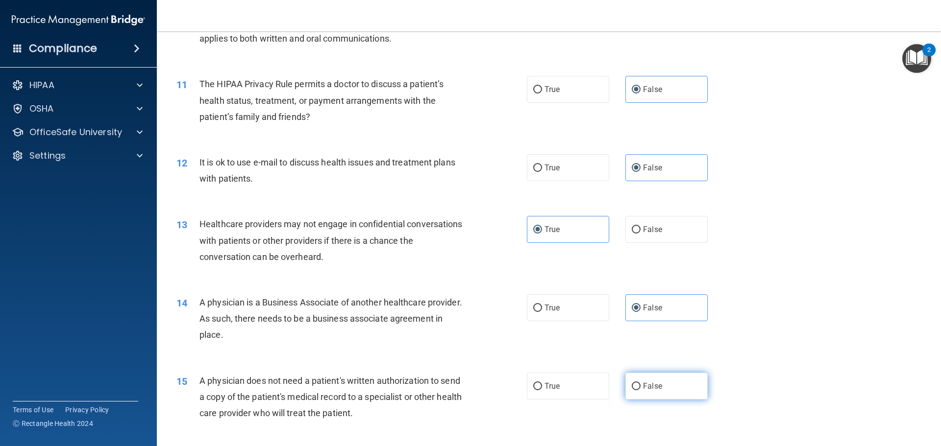
radio input "true"
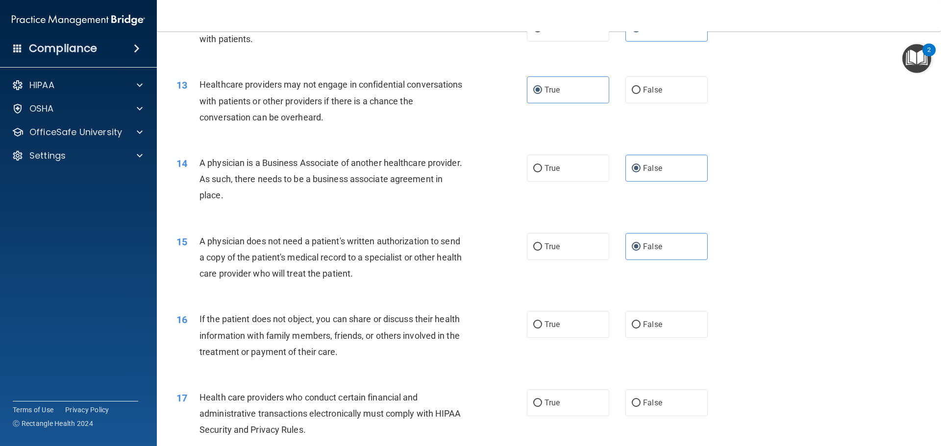
scroll to position [882, 0]
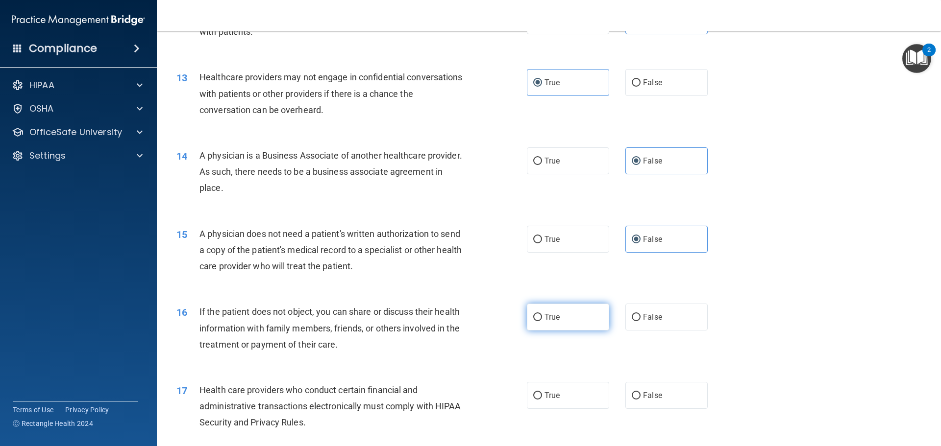
click at [572, 318] on label "True" at bounding box center [568, 317] width 82 height 27
click at [542, 318] on input "True" at bounding box center [537, 317] width 9 height 7
radio input "true"
click at [655, 396] on span "False" at bounding box center [652, 395] width 19 height 9
click at [640, 396] on input "False" at bounding box center [635, 395] width 9 height 7
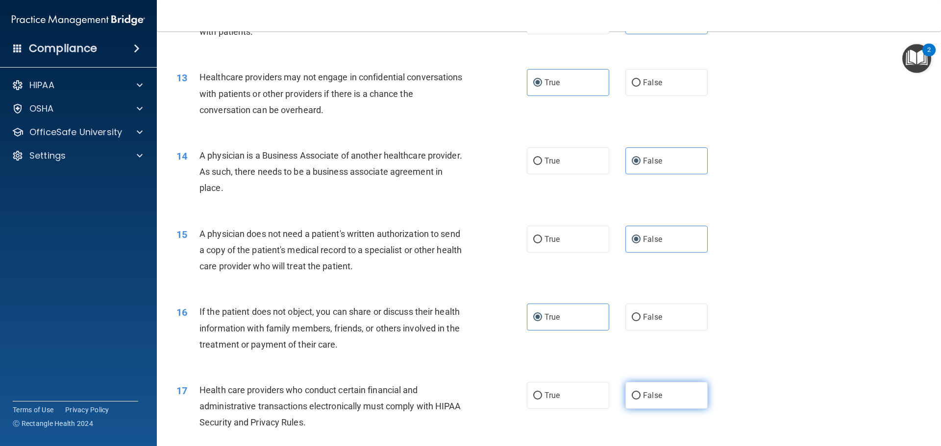
radio input "true"
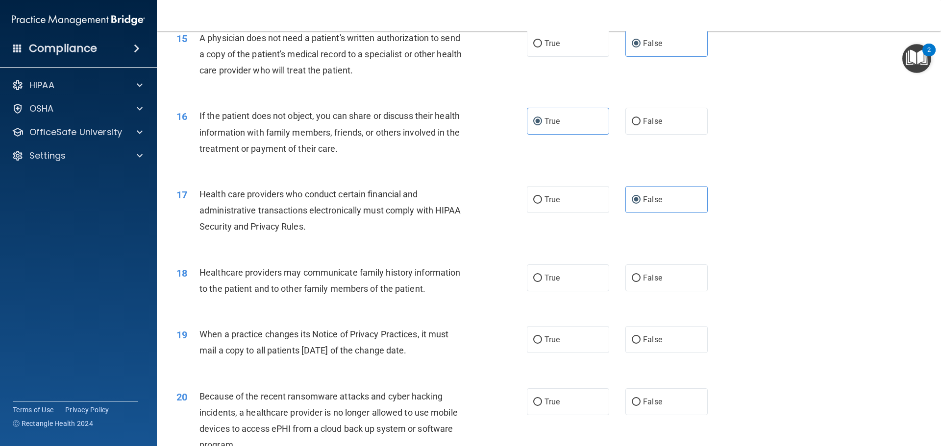
scroll to position [1127, 0]
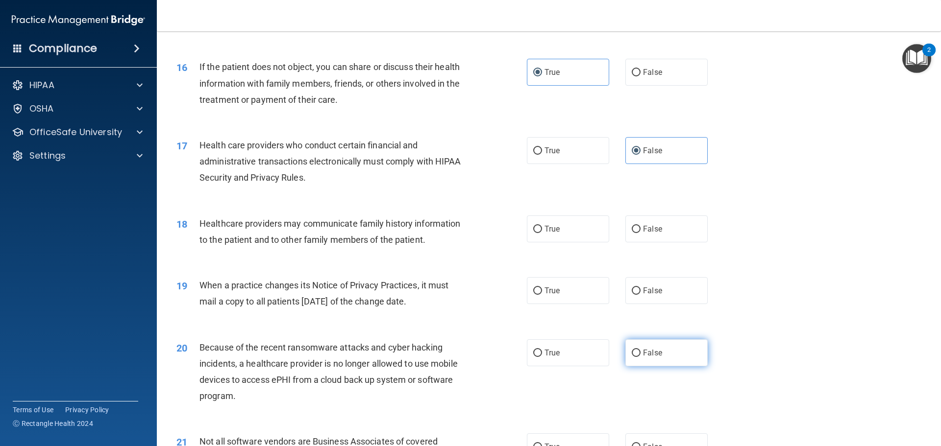
click at [672, 363] on label "False" at bounding box center [666, 352] width 82 height 27
click at [640, 357] on input "False" at bounding box center [635, 353] width 9 height 7
radio input "true"
click at [582, 297] on label "True" at bounding box center [568, 290] width 82 height 27
click at [542, 295] on input "True" at bounding box center [537, 291] width 9 height 7
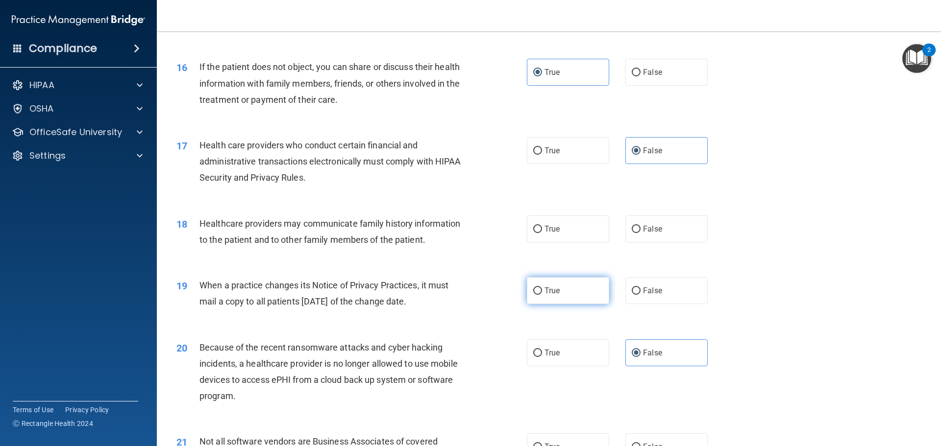
radio input "true"
click at [641, 236] on label "False" at bounding box center [666, 229] width 82 height 27
click at [640, 233] on input "False" at bounding box center [635, 229] width 9 height 7
radio input "true"
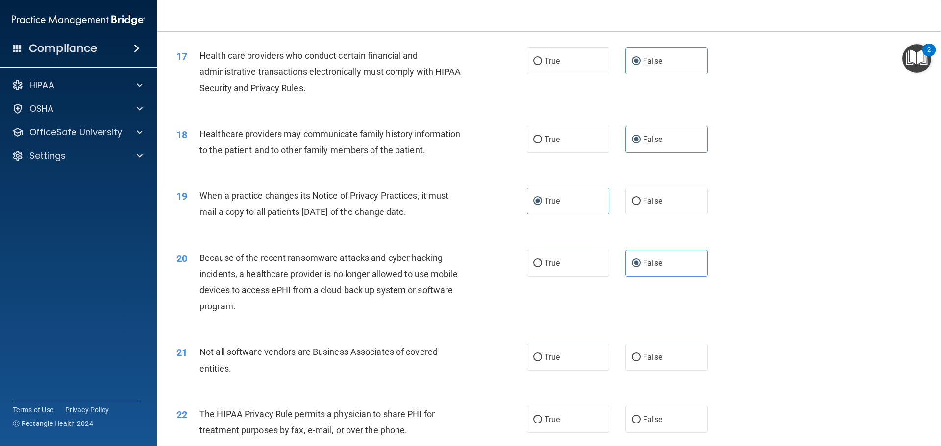
scroll to position [1225, 0]
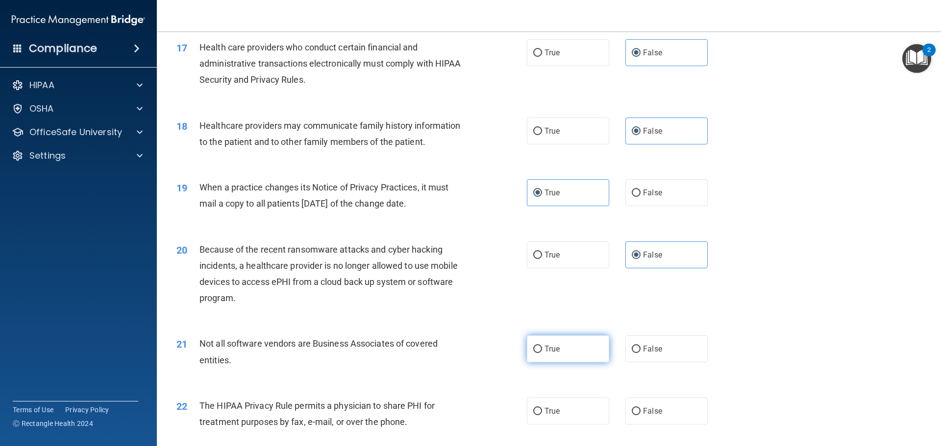
click at [551, 354] on label "True" at bounding box center [568, 349] width 82 height 27
click at [542, 353] on input "True" at bounding box center [537, 349] width 9 height 7
radio input "true"
click at [671, 412] on label "False" at bounding box center [666, 411] width 82 height 27
click at [640, 412] on input "False" at bounding box center [635, 411] width 9 height 7
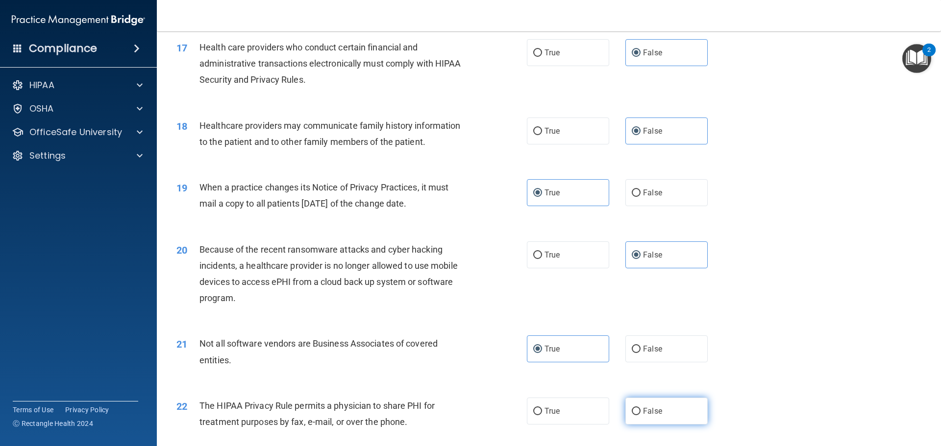
radio input "true"
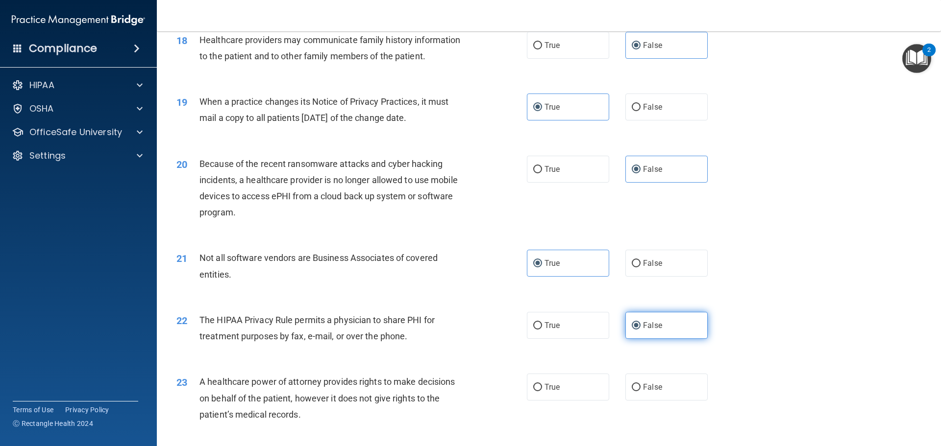
scroll to position [1323, 0]
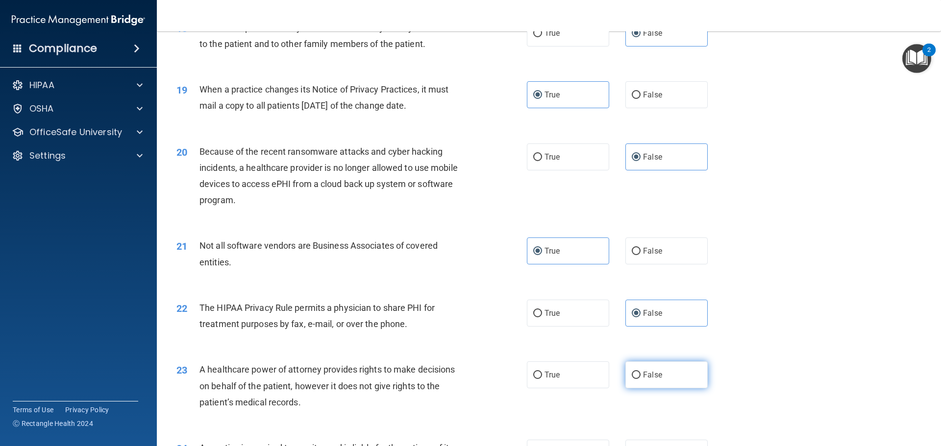
click at [660, 382] on label "False" at bounding box center [666, 375] width 82 height 27
click at [640, 379] on input "False" at bounding box center [635, 375] width 9 height 7
radio input "true"
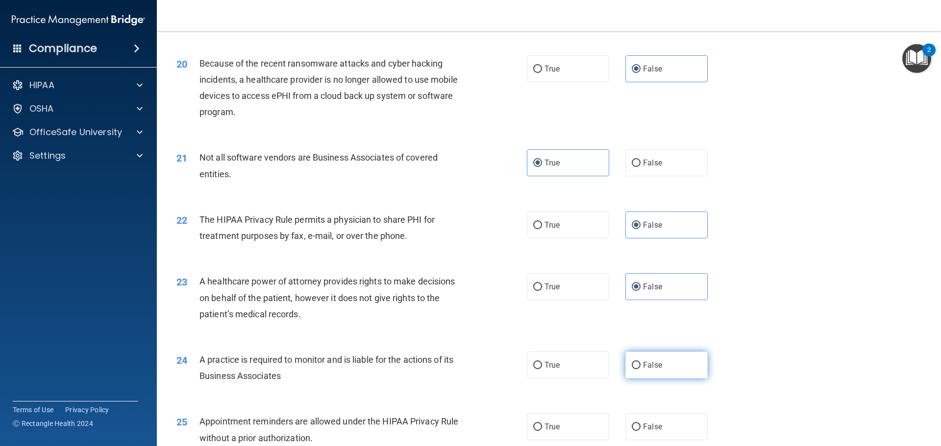
scroll to position [1421, 0]
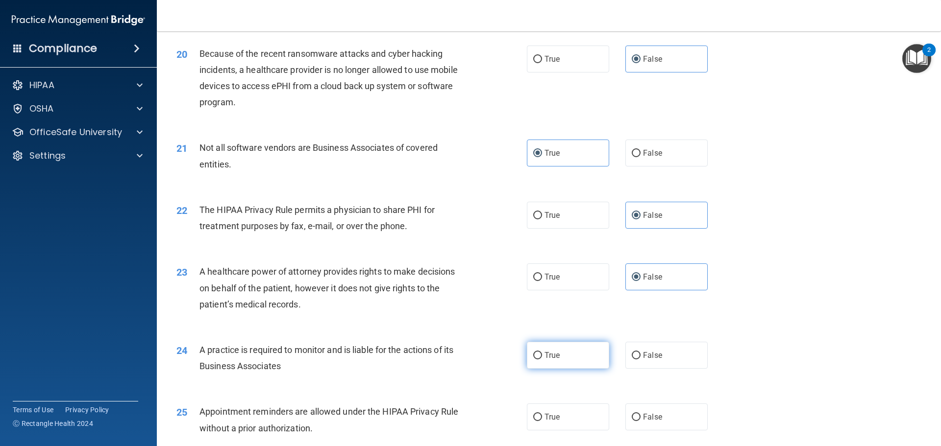
click at [581, 355] on label "True" at bounding box center [568, 355] width 82 height 27
click at [542, 355] on input "True" at bounding box center [537, 355] width 9 height 7
radio input "true"
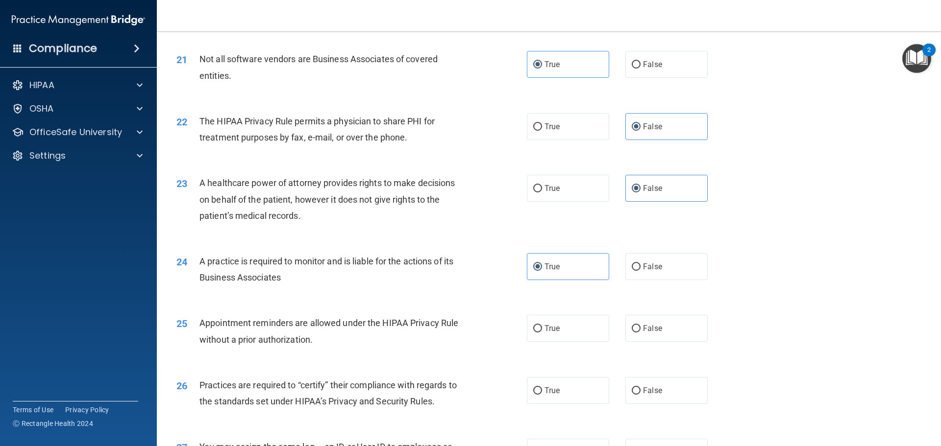
scroll to position [1519, 0]
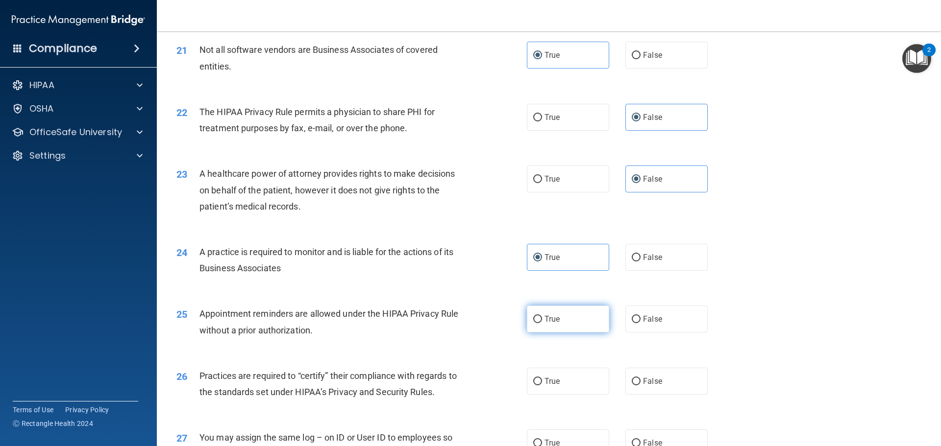
click at [582, 323] on label "True" at bounding box center [568, 319] width 82 height 27
click at [542, 323] on input "True" at bounding box center [537, 319] width 9 height 7
radio input "true"
click at [593, 377] on label "True" at bounding box center [568, 381] width 82 height 27
click at [542, 378] on input "True" at bounding box center [537, 381] width 9 height 7
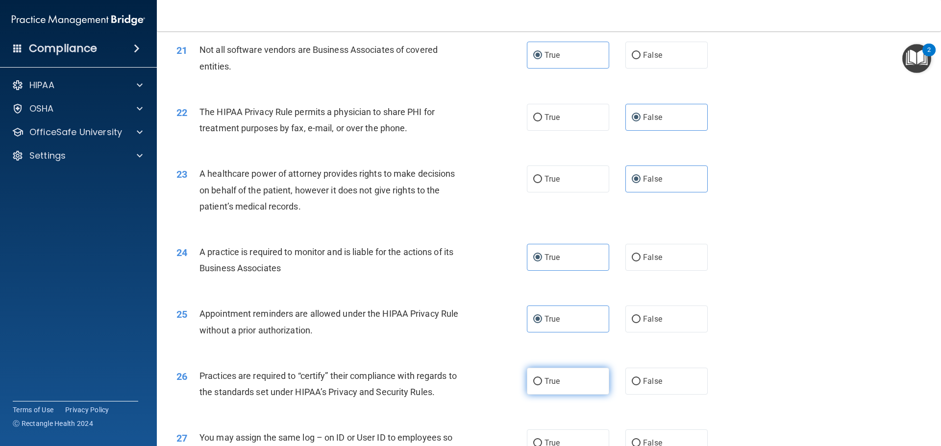
radio input "true"
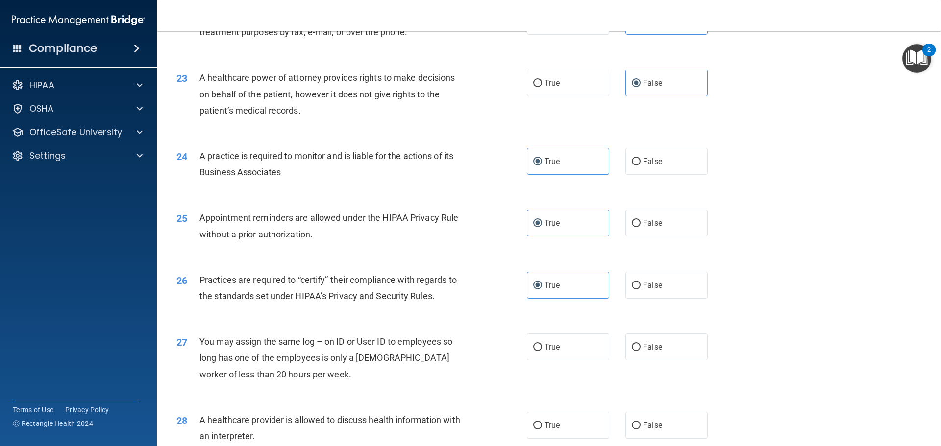
scroll to position [1617, 0]
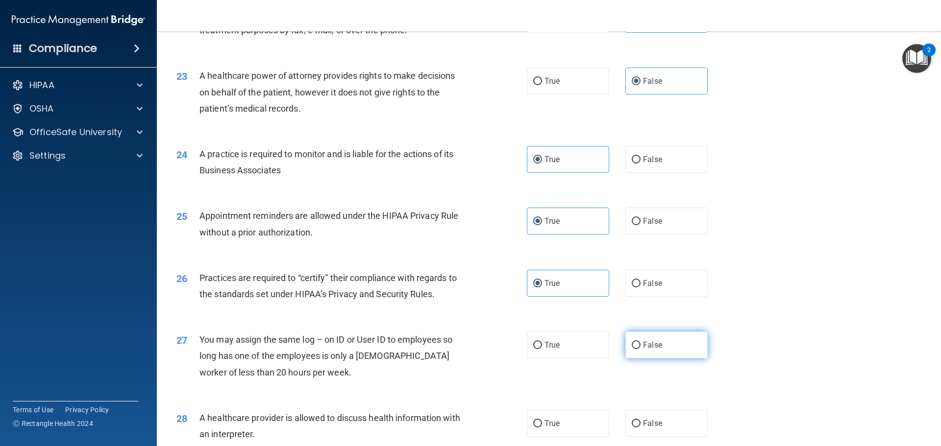
click at [649, 353] on label "False" at bounding box center [666, 345] width 82 height 27
click at [640, 349] on input "False" at bounding box center [635, 345] width 9 height 7
radio input "true"
drag, startPoint x: 663, startPoint y: 417, endPoint x: 657, endPoint y: 404, distance: 14.9
click at [663, 417] on label "False" at bounding box center [666, 423] width 82 height 27
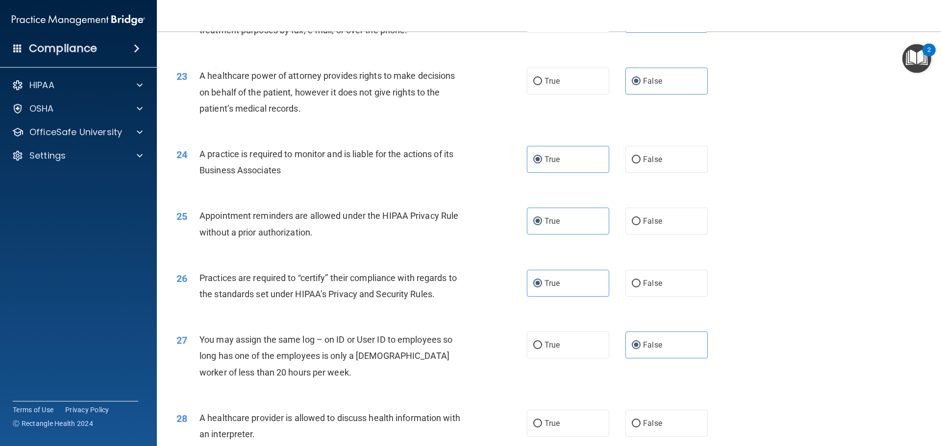
click at [640, 420] on input "False" at bounding box center [635, 423] width 9 height 7
radio input "true"
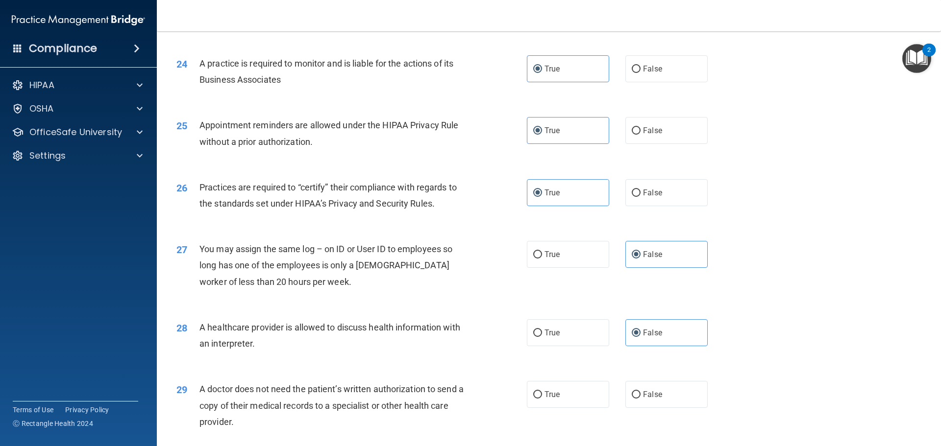
scroll to position [1715, 0]
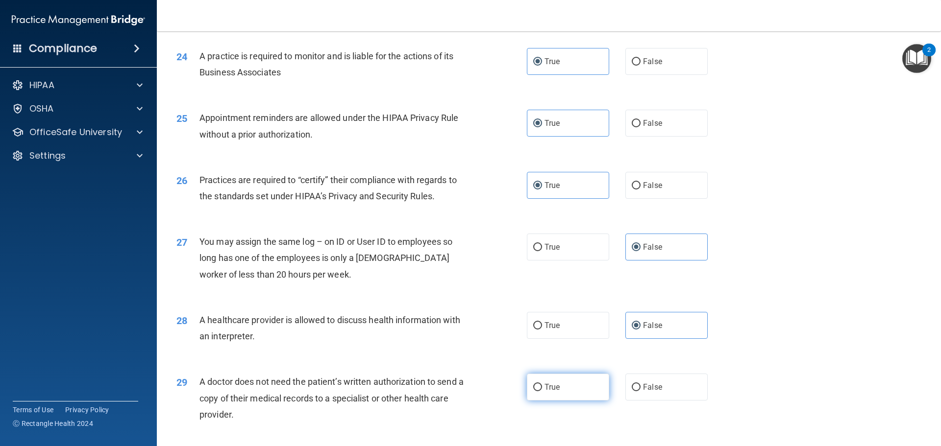
click at [577, 392] on label "True" at bounding box center [568, 387] width 82 height 27
click at [542, 391] on input "True" at bounding box center [537, 387] width 9 height 7
radio input "true"
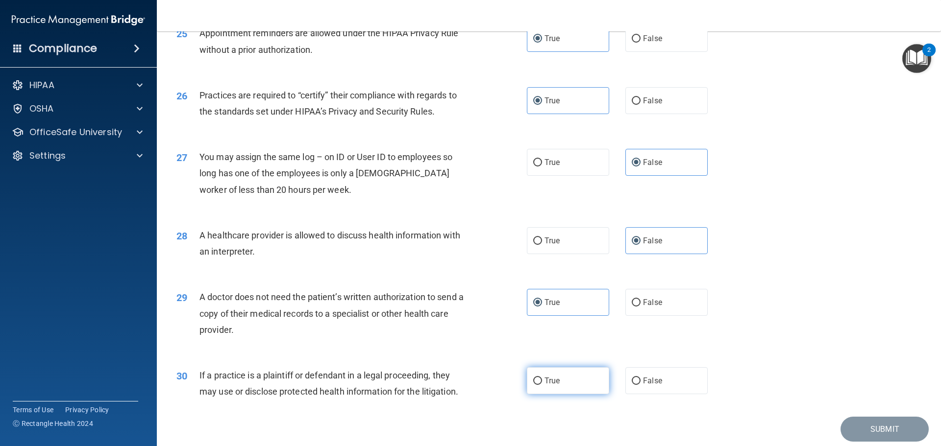
scroll to position [1813, 0]
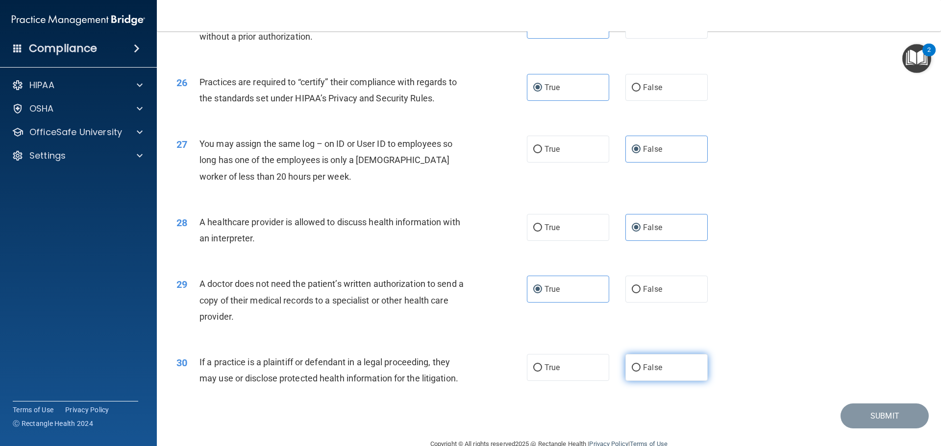
click at [650, 366] on span "False" at bounding box center [652, 367] width 19 height 9
click at [640, 366] on input "False" at bounding box center [635, 367] width 9 height 7
radio input "true"
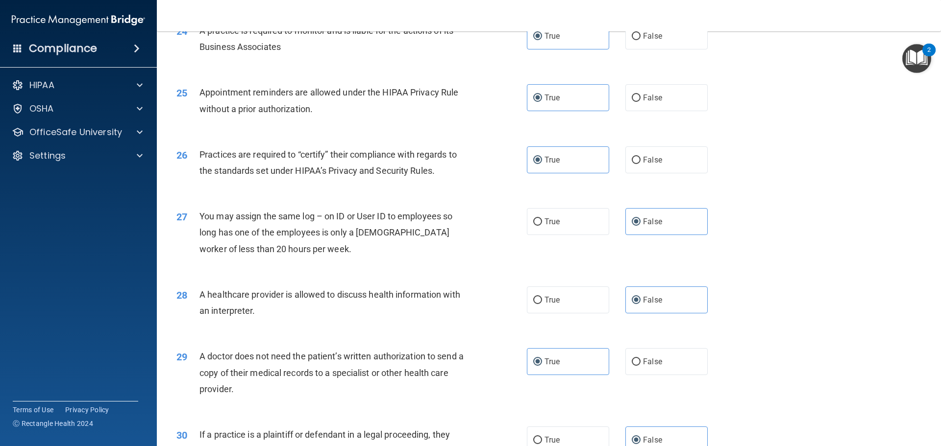
scroll to position [1736, 0]
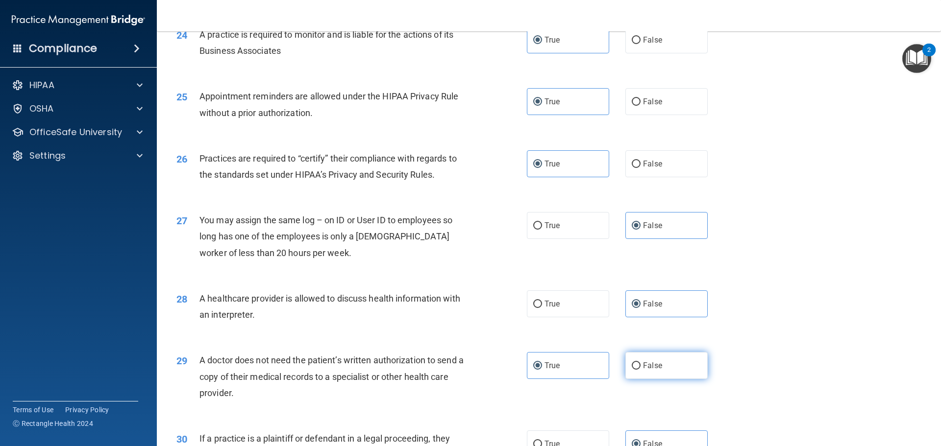
click at [681, 373] on label "False" at bounding box center [666, 365] width 82 height 27
click at [640, 370] on input "False" at bounding box center [635, 366] width 9 height 7
radio input "true"
radio input "false"
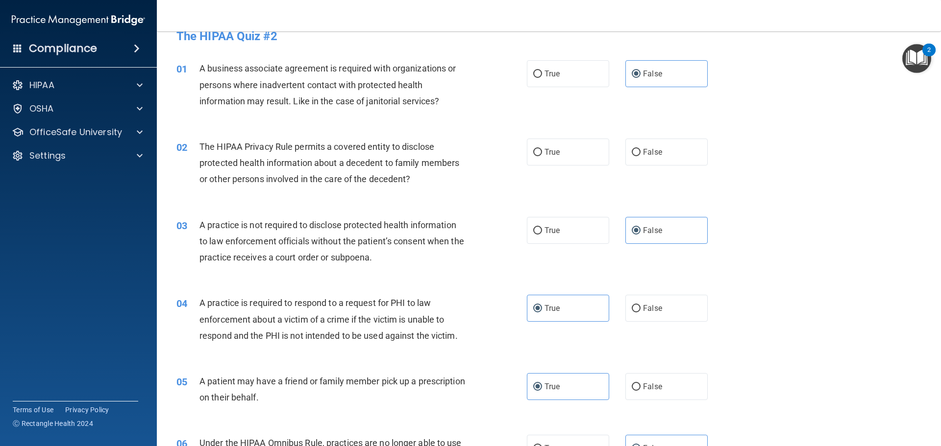
scroll to position [0, 0]
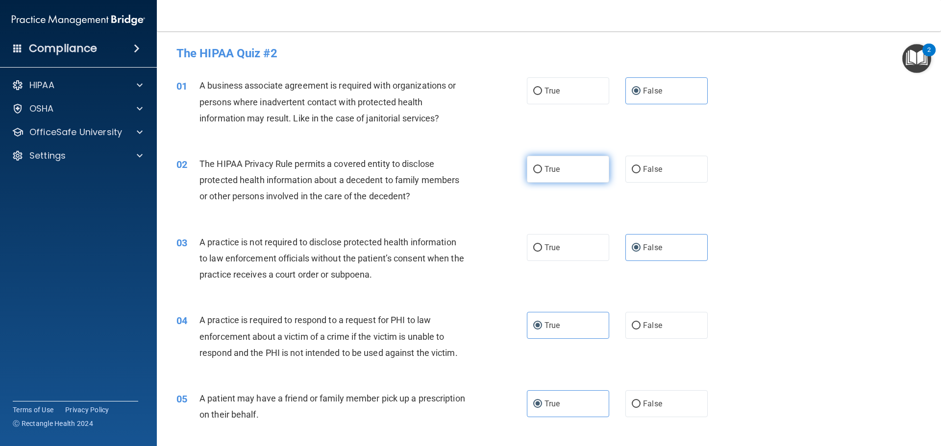
click at [567, 179] on label "True" at bounding box center [568, 169] width 82 height 27
click at [542, 173] on input "True" at bounding box center [537, 169] width 9 height 7
radio input "true"
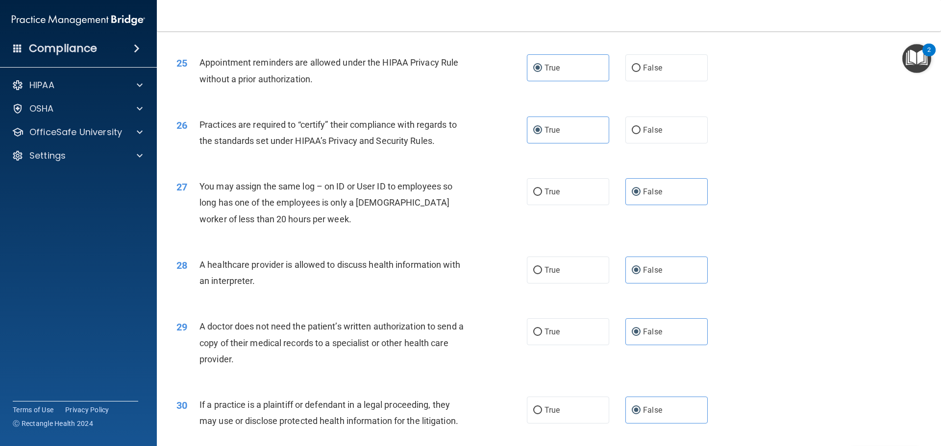
scroll to position [1834, 0]
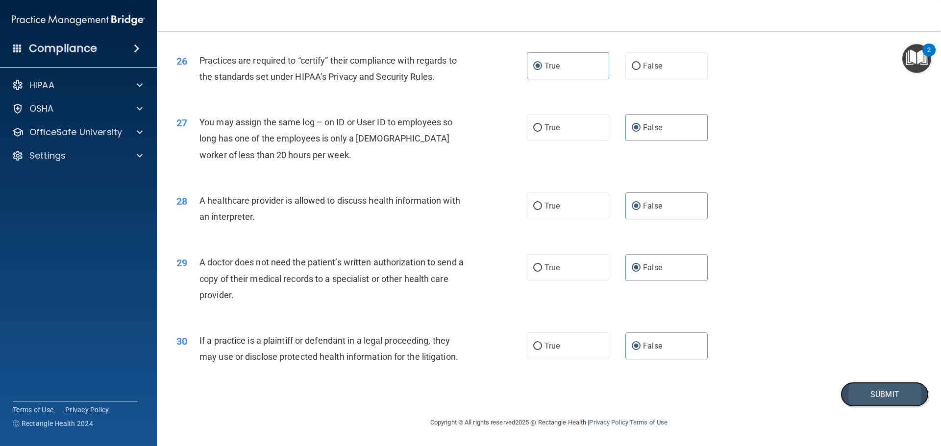
click at [864, 398] on button "Submit" at bounding box center [884, 394] width 88 height 25
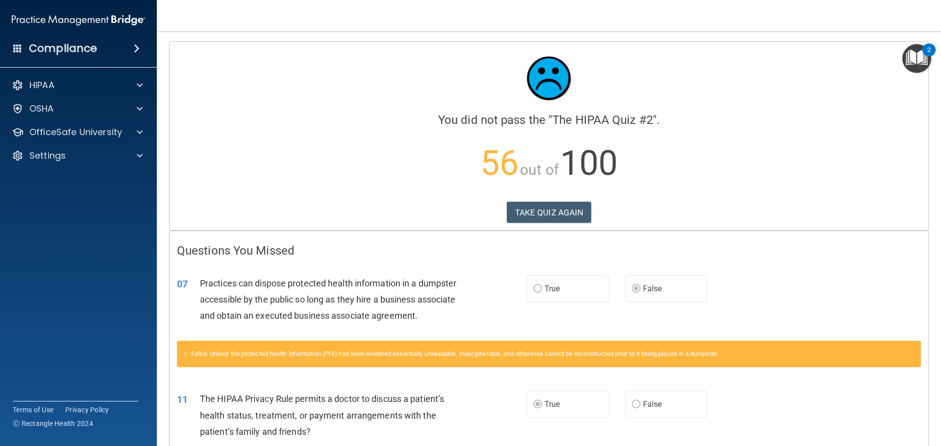
click at [523, 194] on p "56 out of 100" at bounding box center [549, 163] width 744 height 63
click at [533, 218] on button "TAKE QUIZ AGAIN" at bounding box center [549, 213] width 85 height 22
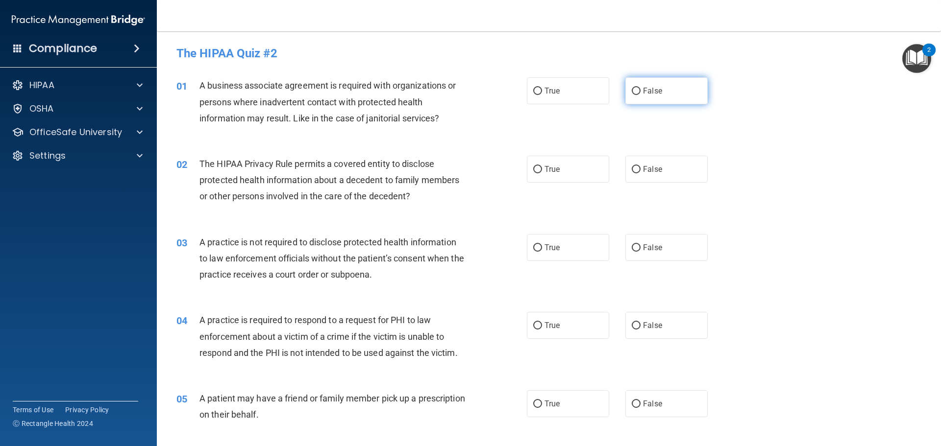
click at [631, 94] on input "False" at bounding box center [635, 91] width 9 height 7
radio input "true"
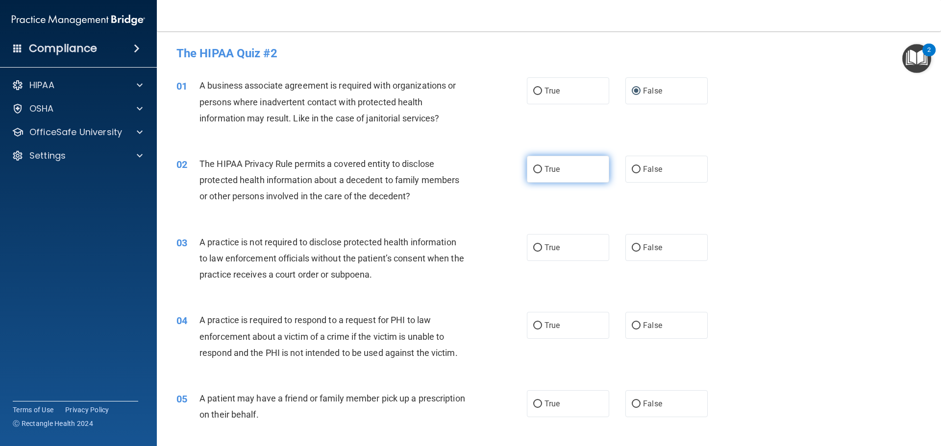
click at [554, 161] on label "True" at bounding box center [568, 169] width 82 height 27
click at [542, 166] on input "True" at bounding box center [537, 169] width 9 height 7
radio input "true"
click at [633, 253] on label "False" at bounding box center [666, 247] width 82 height 27
click at [633, 252] on input "False" at bounding box center [635, 247] width 9 height 7
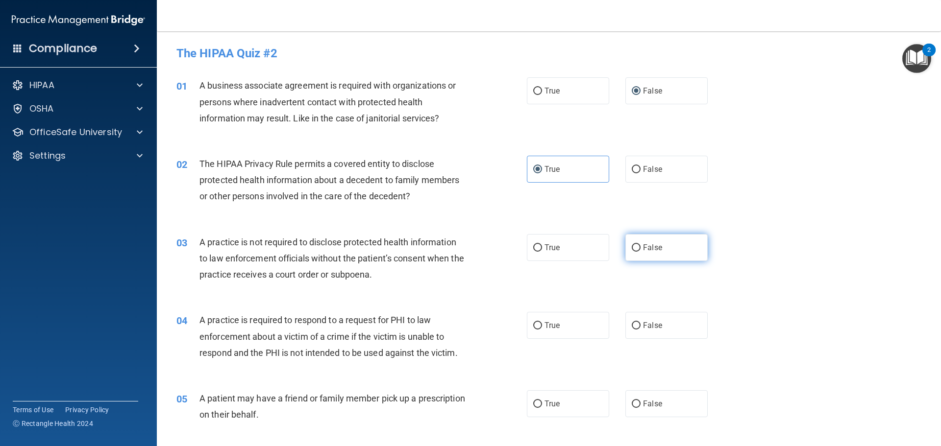
radio input "true"
click at [589, 334] on label "True" at bounding box center [568, 325] width 82 height 27
click at [542, 330] on input "True" at bounding box center [537, 325] width 9 height 7
radio input "true"
click at [566, 399] on label "True" at bounding box center [568, 403] width 82 height 27
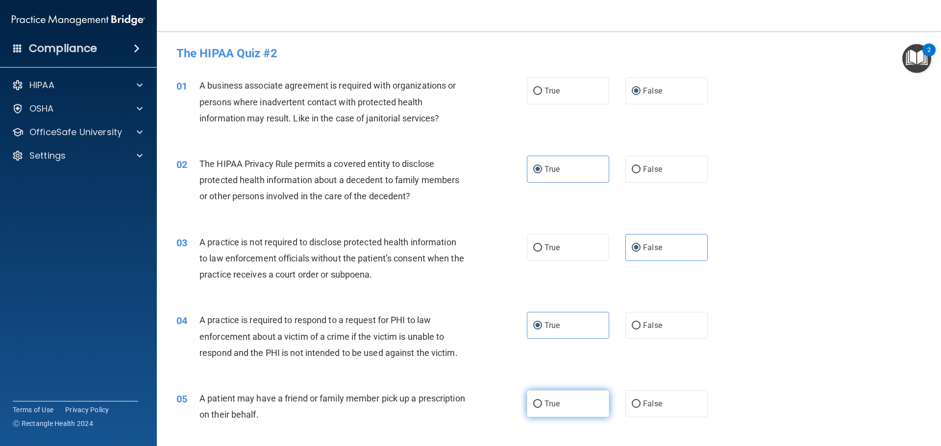
click at [542, 401] on input "True" at bounding box center [537, 404] width 9 height 7
radio input "true"
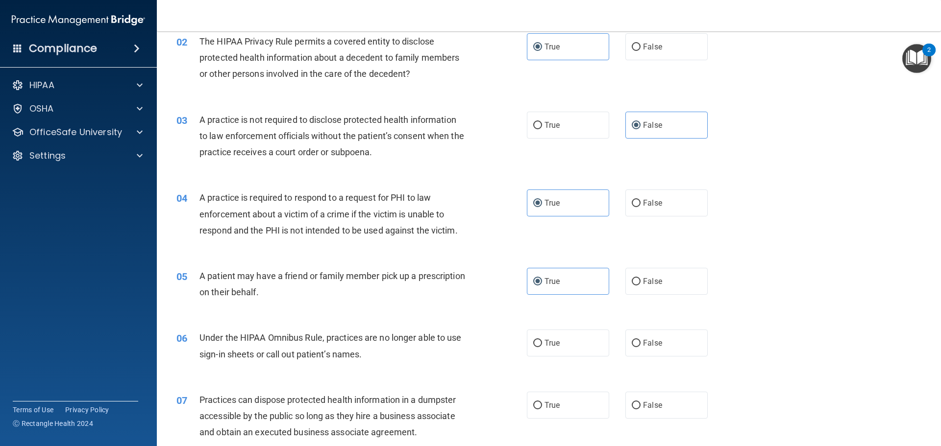
scroll to position [147, 0]
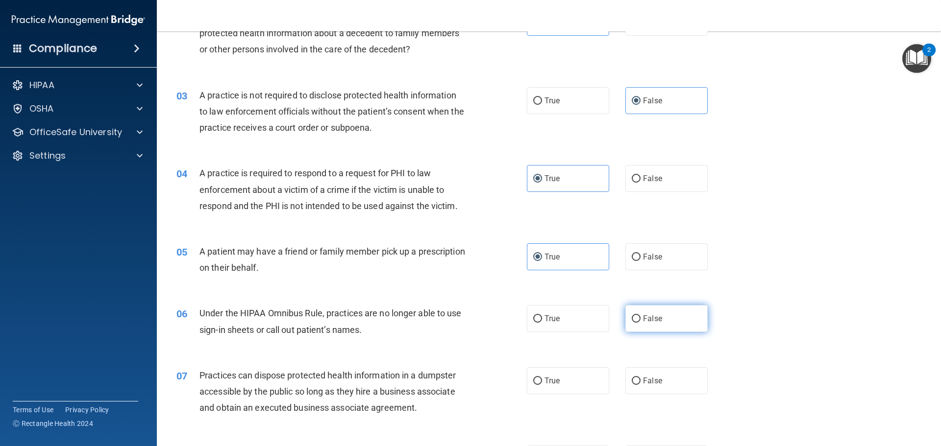
click at [652, 319] on span "False" at bounding box center [652, 318] width 19 height 9
click at [640, 319] on input "False" at bounding box center [635, 318] width 9 height 7
radio input "true"
click at [574, 380] on label "True" at bounding box center [568, 380] width 82 height 27
click at [542, 380] on input "True" at bounding box center [537, 381] width 9 height 7
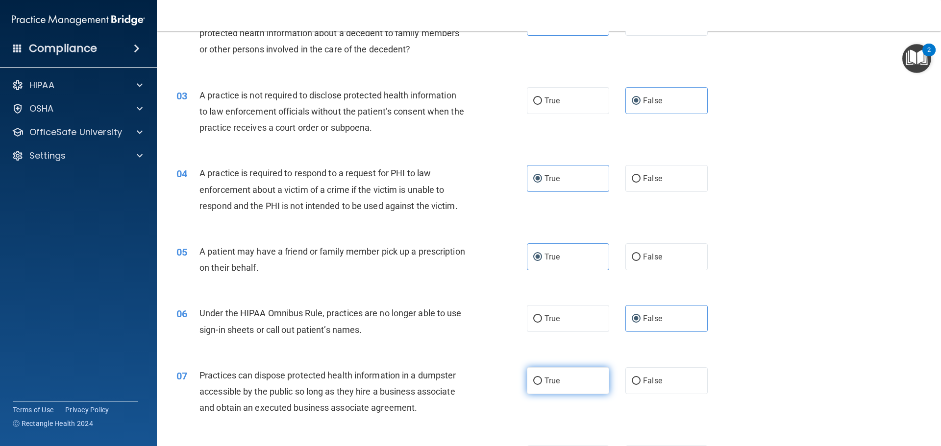
radio input "true"
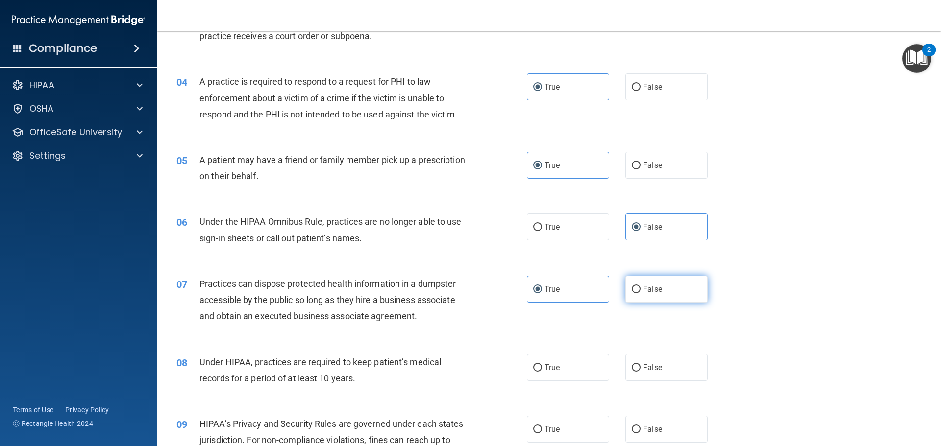
scroll to position [245, 0]
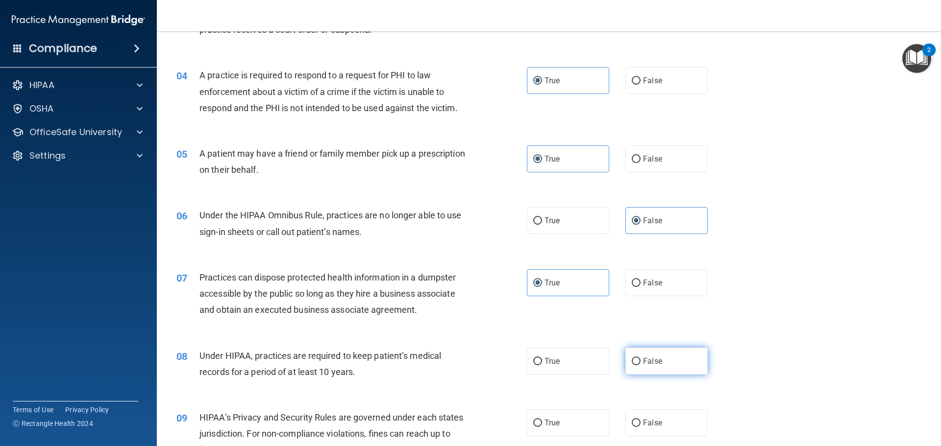
click at [650, 364] on span "False" at bounding box center [652, 361] width 19 height 9
click at [640, 364] on input "False" at bounding box center [635, 361] width 9 height 7
radio input "true"
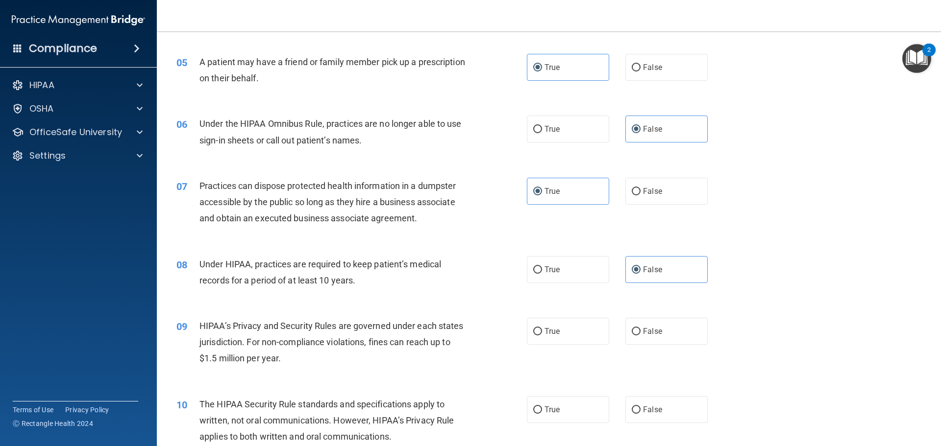
scroll to position [343, 0]
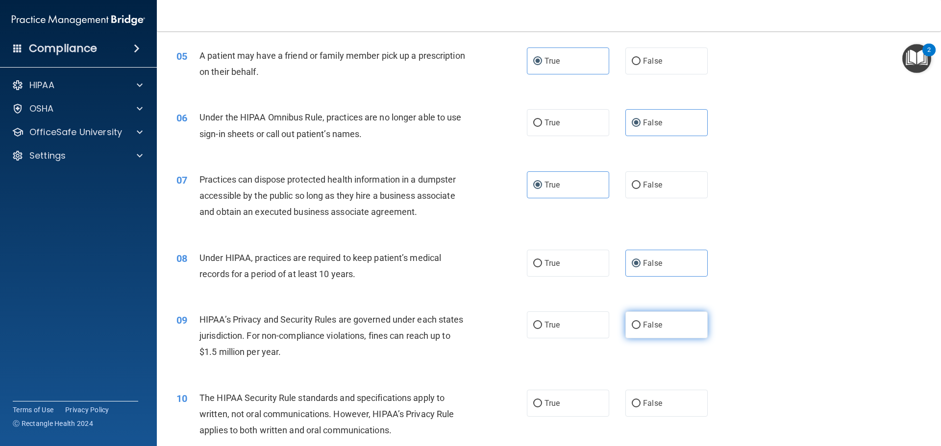
click at [659, 325] on label "False" at bounding box center [666, 325] width 82 height 27
click at [640, 325] on input "False" at bounding box center [635, 325] width 9 height 7
radio input "true"
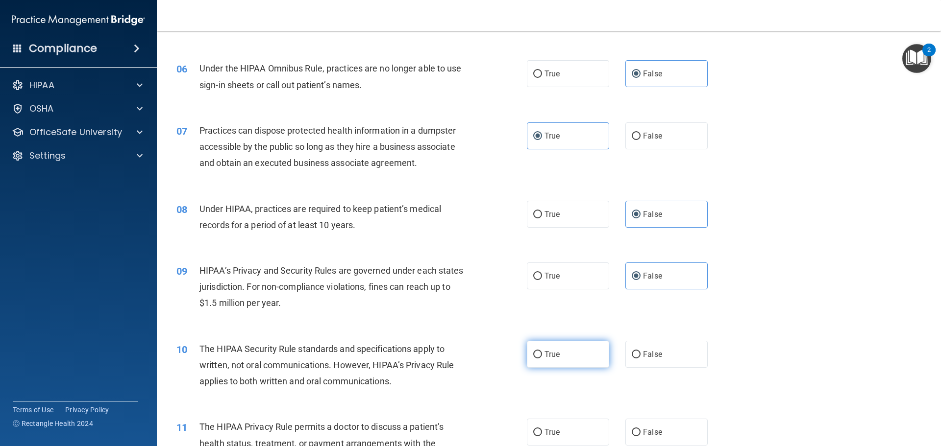
click at [586, 357] on label "True" at bounding box center [568, 354] width 82 height 27
click at [542, 357] on input "True" at bounding box center [537, 354] width 9 height 7
radio input "true"
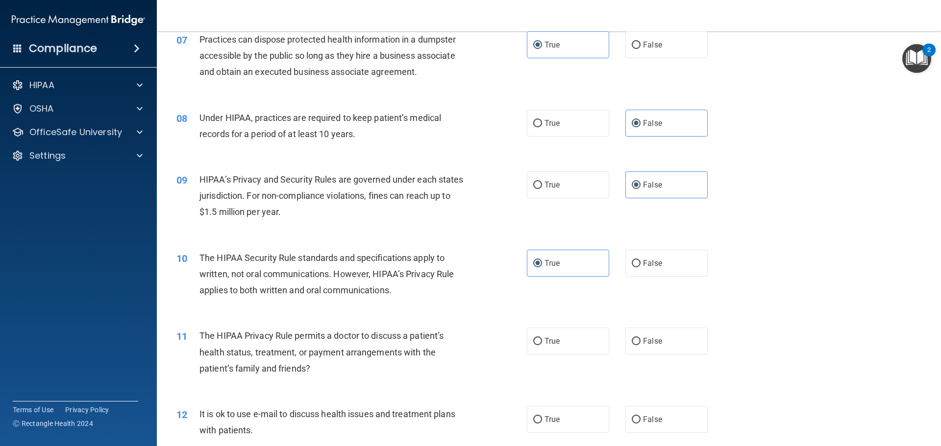
scroll to position [490, 0]
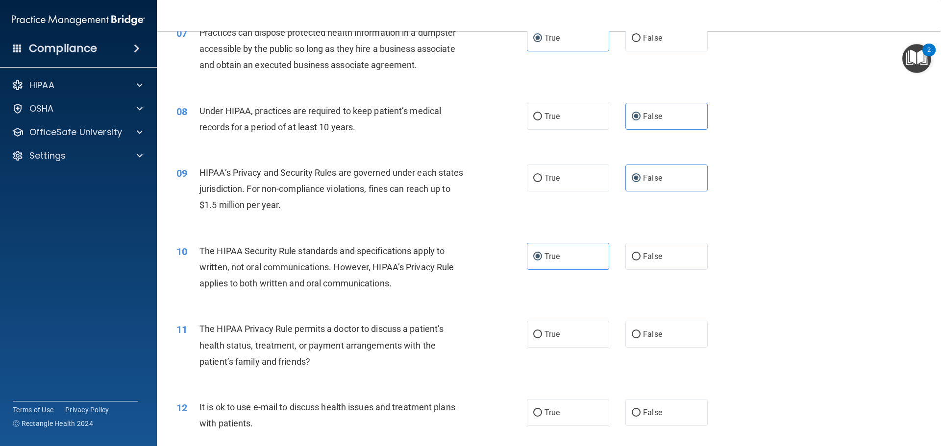
click at [659, 352] on div "11 The HIPAA Privacy Rule permits a doctor to discuss a patient’s health status…" at bounding box center [548, 348] width 759 height 78
click at [659, 344] on label "False" at bounding box center [666, 334] width 82 height 27
click at [640, 339] on input "False" at bounding box center [635, 334] width 9 height 7
radio input "true"
click at [685, 424] on label "False" at bounding box center [666, 412] width 82 height 27
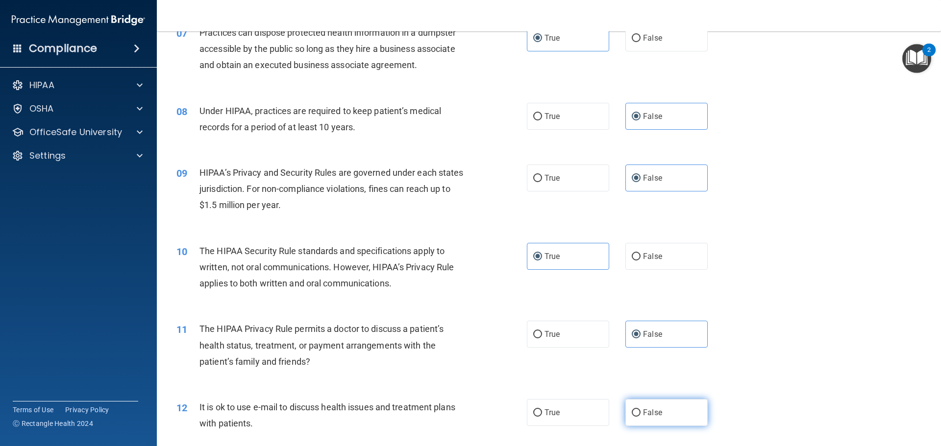
click at [640, 417] on input "False" at bounding box center [635, 413] width 9 height 7
radio input "true"
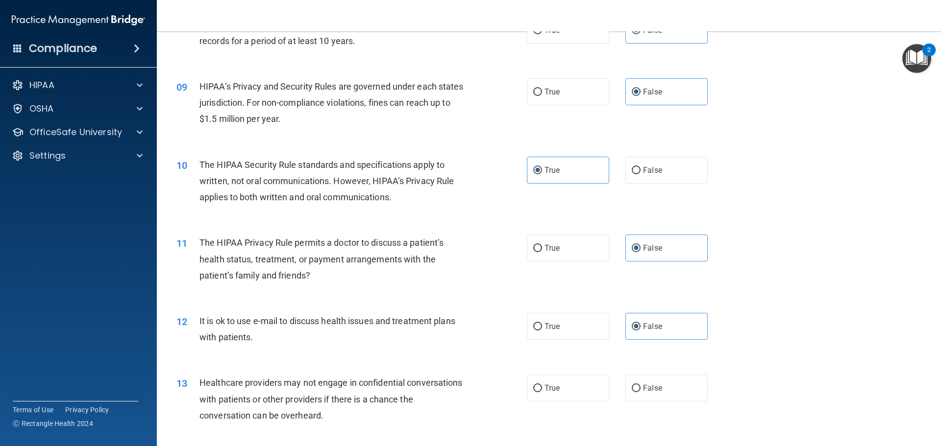
scroll to position [588, 0]
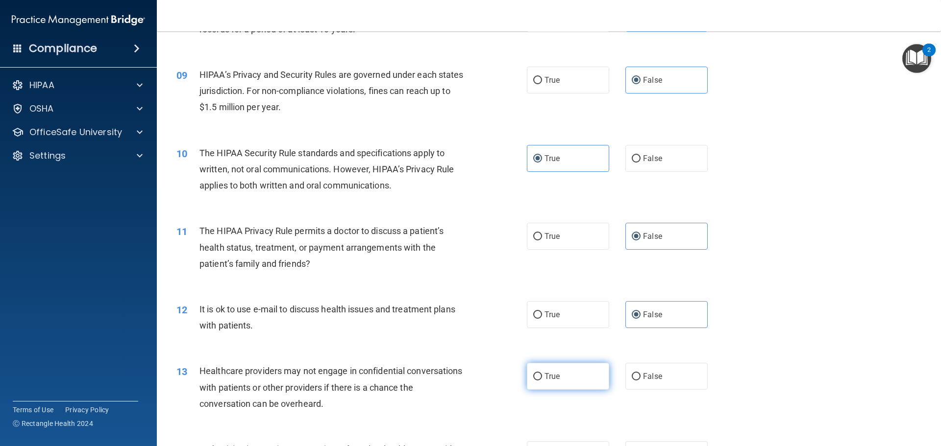
click at [579, 387] on label "True" at bounding box center [568, 376] width 82 height 27
click at [542, 381] on input "True" at bounding box center [537, 376] width 9 height 7
radio input "true"
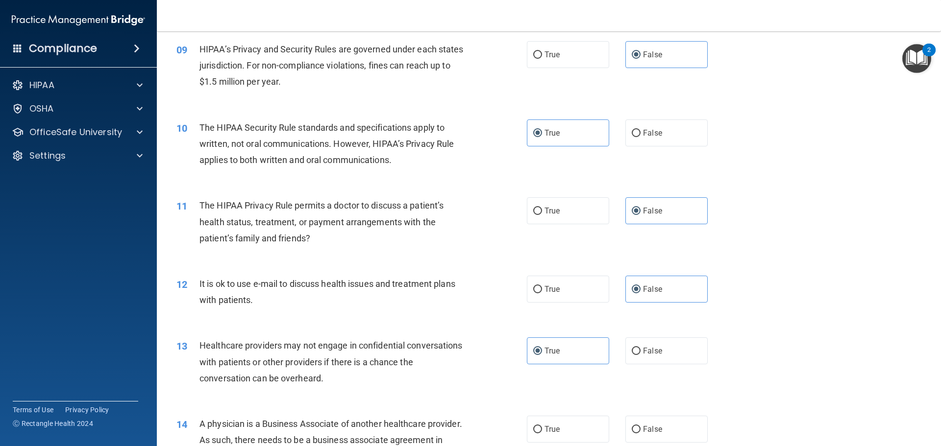
scroll to position [637, 0]
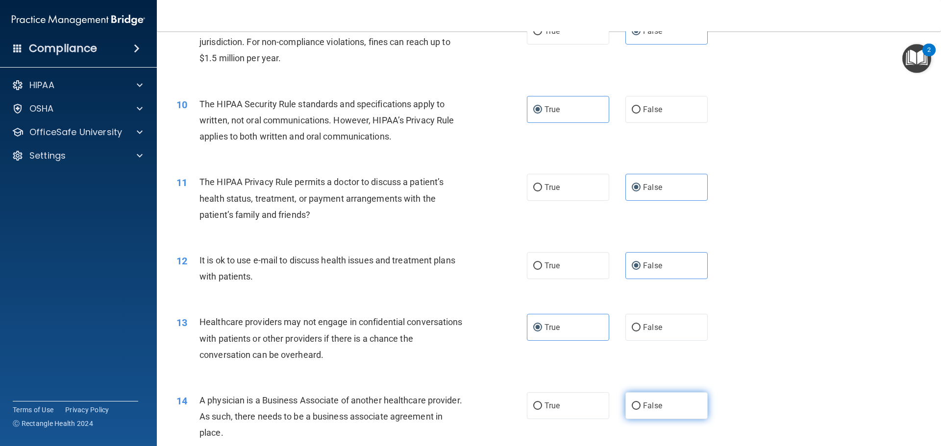
click at [685, 399] on label "False" at bounding box center [666, 405] width 82 height 27
click at [640, 403] on input "False" at bounding box center [635, 406] width 9 height 7
radio input "true"
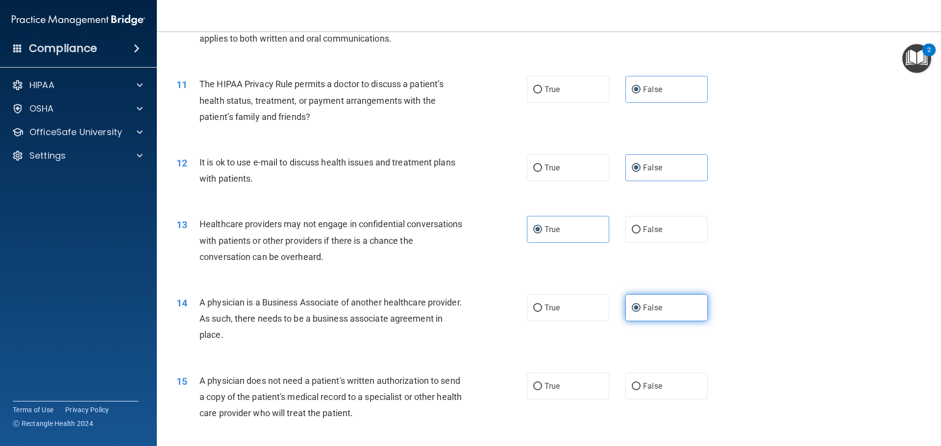
scroll to position [784, 0]
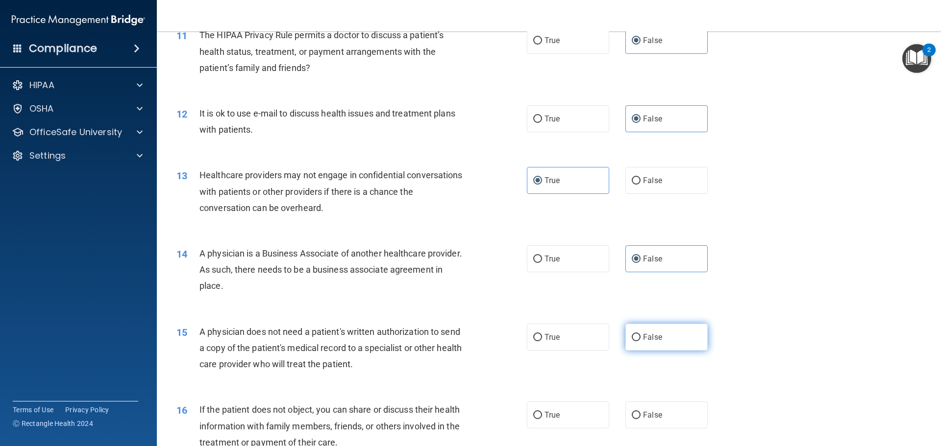
click at [653, 343] on label "False" at bounding box center [666, 337] width 82 height 27
click at [640, 341] on input "False" at bounding box center [635, 337] width 9 height 7
radio input "true"
click at [591, 417] on label "True" at bounding box center [568, 415] width 82 height 27
click at [542, 417] on input "True" at bounding box center [537, 415] width 9 height 7
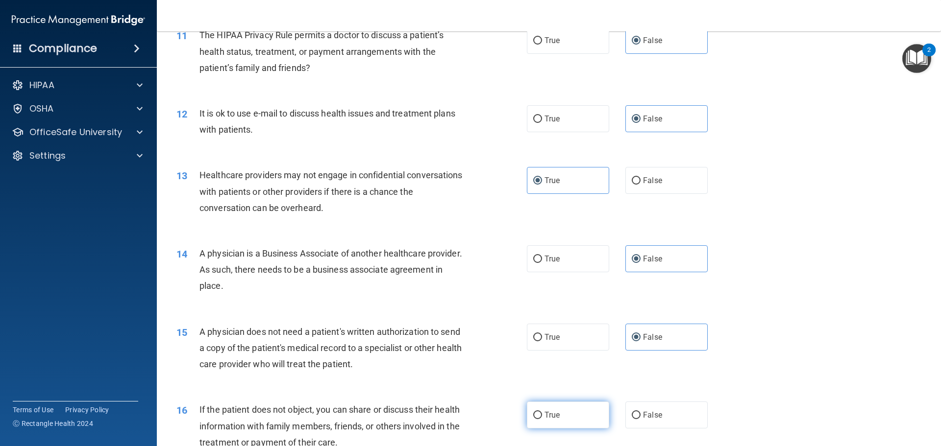
radio input "true"
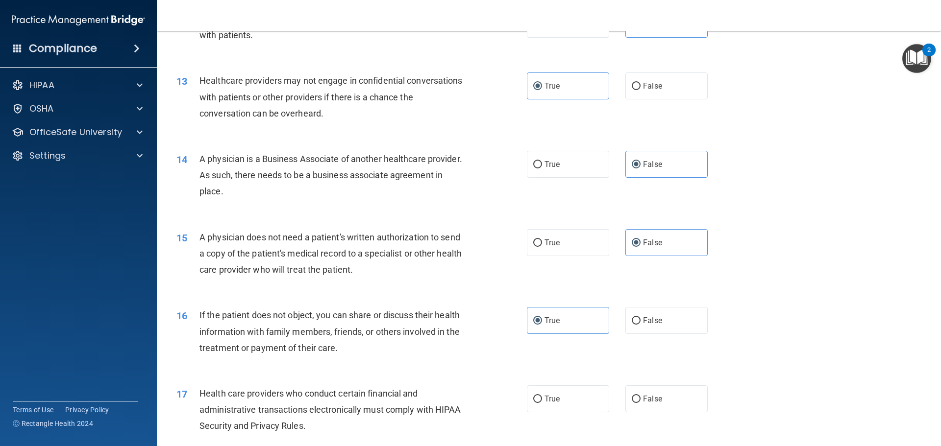
scroll to position [882, 0]
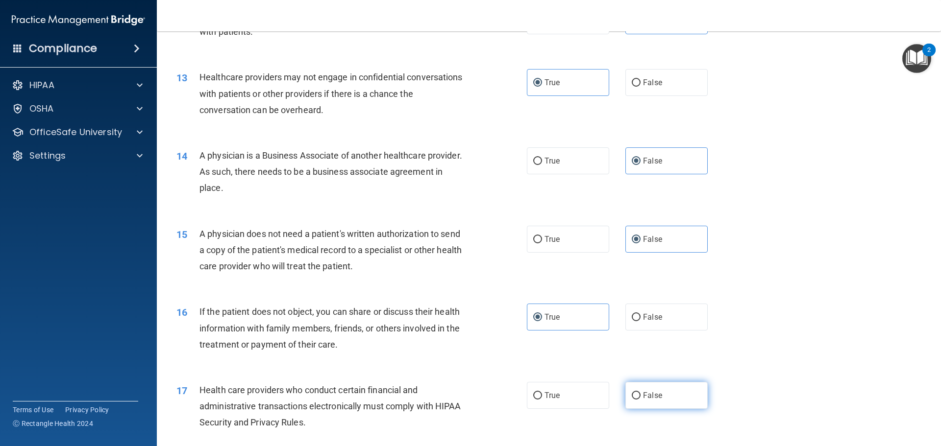
click at [661, 402] on label "False" at bounding box center [666, 395] width 82 height 27
click at [640, 400] on input "False" at bounding box center [635, 395] width 9 height 7
radio input "true"
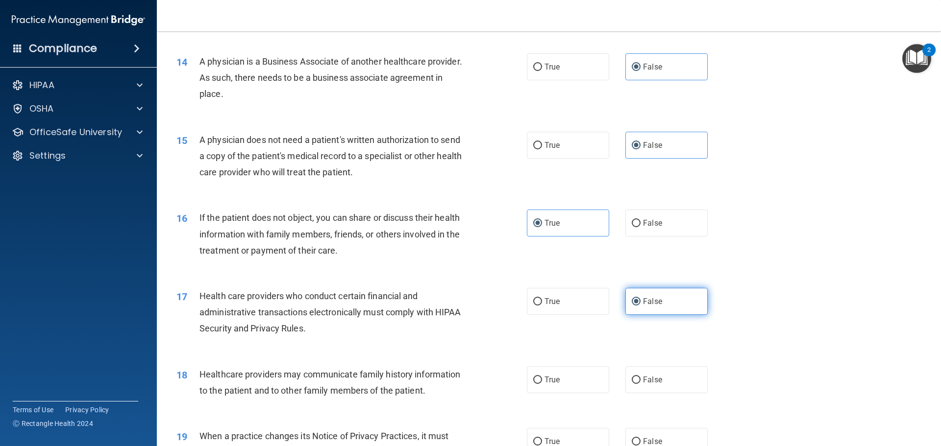
scroll to position [980, 0]
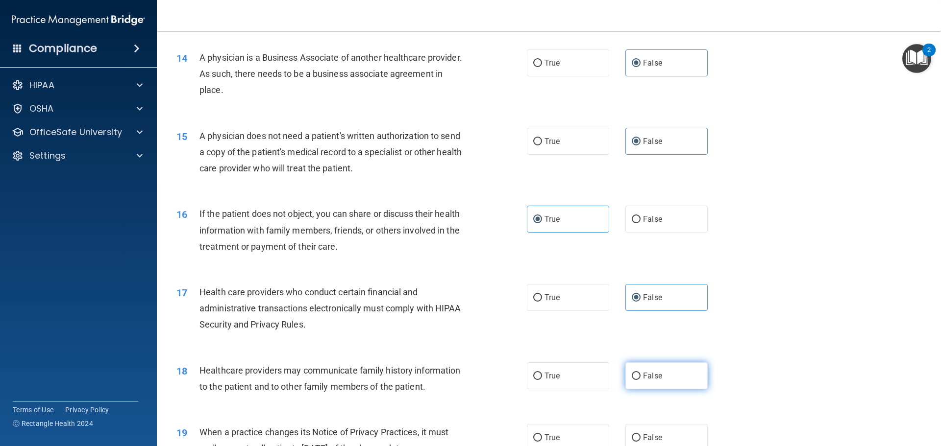
click at [653, 388] on label "False" at bounding box center [666, 376] width 82 height 27
click at [640, 380] on input "False" at bounding box center [635, 376] width 9 height 7
radio input "true"
click at [605, 433] on div "True False" at bounding box center [625, 437] width 197 height 27
click at [588, 433] on label "True" at bounding box center [568, 437] width 82 height 27
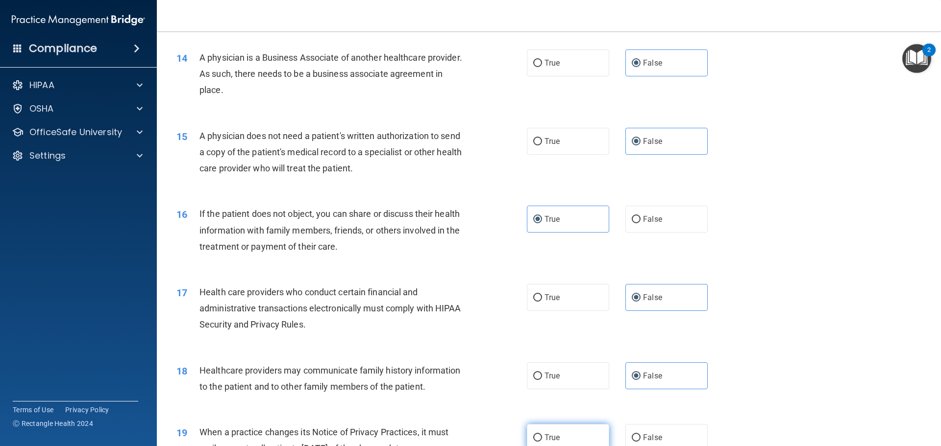
click at [542, 435] on input "True" at bounding box center [537, 438] width 9 height 7
radio input "true"
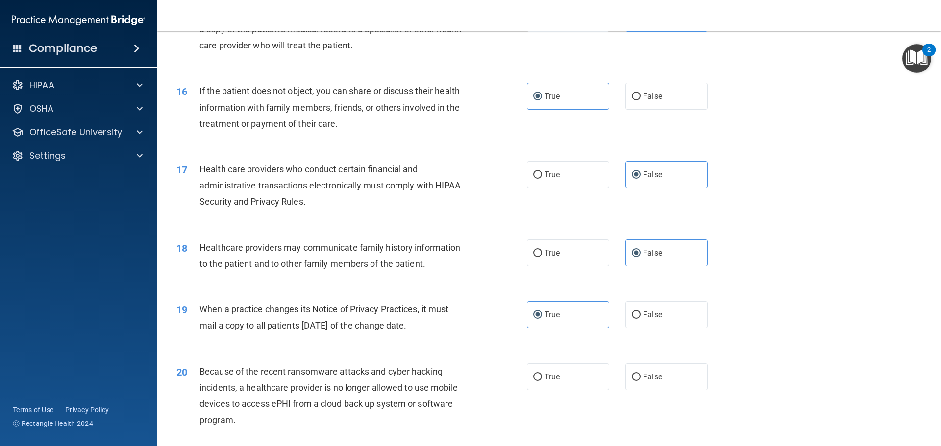
scroll to position [1127, 0]
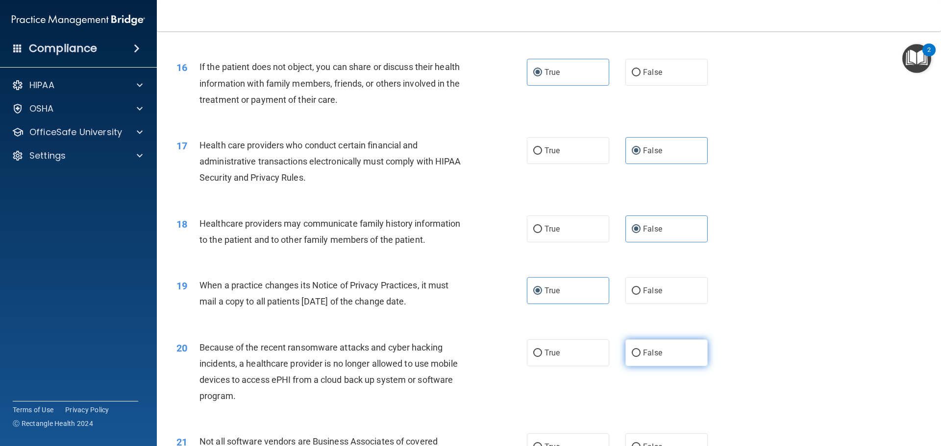
click at [652, 364] on label "False" at bounding box center [666, 352] width 82 height 27
click at [640, 357] on input "False" at bounding box center [635, 353] width 9 height 7
radio input "true"
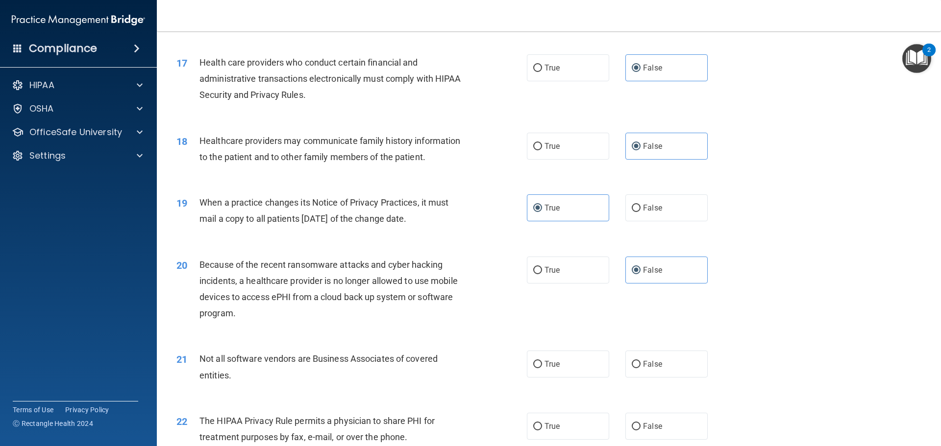
scroll to position [1225, 0]
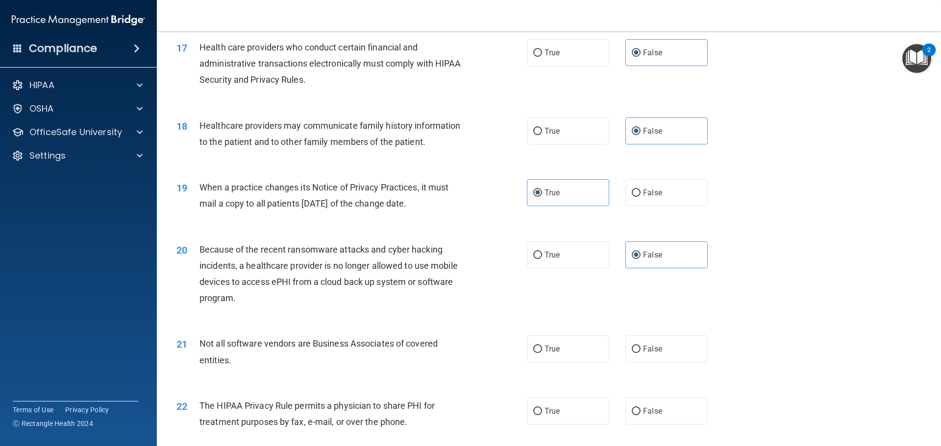
click at [550, 363] on div "21 Not all software vendors are Business Associates of covered entities. True F…" at bounding box center [548, 354] width 759 height 62
click at [550, 352] on span "True" at bounding box center [551, 348] width 15 height 9
click at [542, 352] on input "True" at bounding box center [537, 349] width 9 height 7
radio input "true"
click at [674, 408] on label "False" at bounding box center [666, 411] width 82 height 27
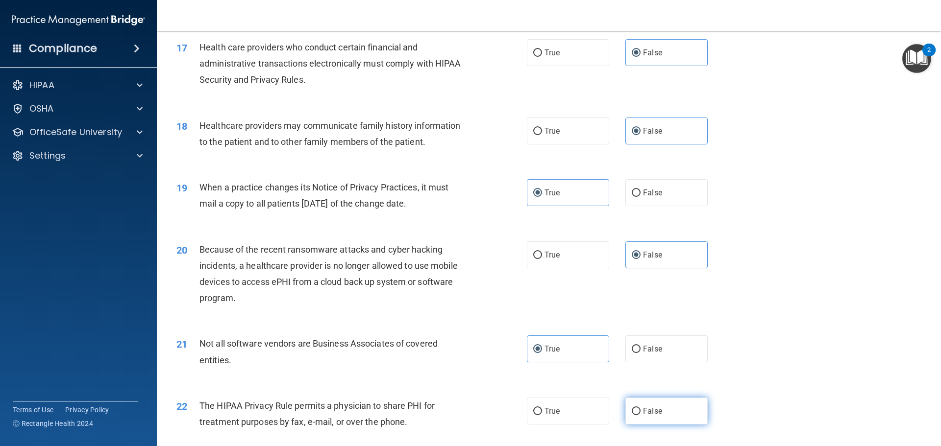
click at [640, 408] on input "False" at bounding box center [635, 411] width 9 height 7
radio input "true"
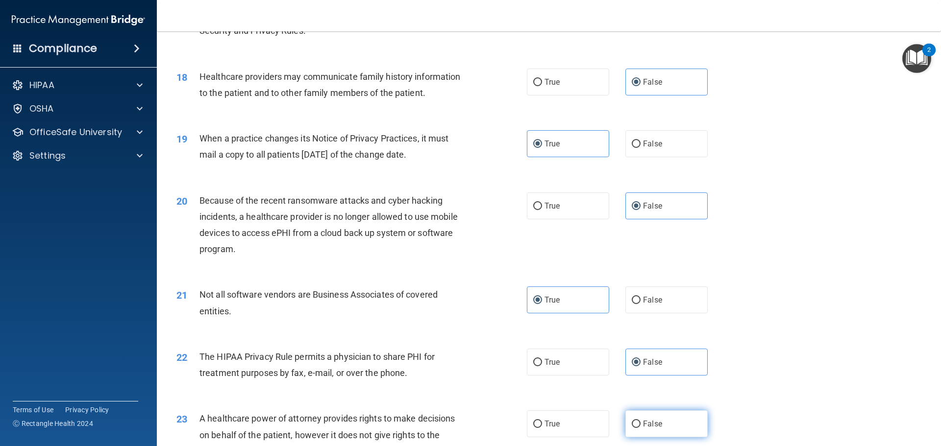
click at [663, 424] on label "False" at bounding box center [666, 424] width 82 height 27
click at [640, 424] on input "False" at bounding box center [635, 424] width 9 height 7
radio input "true"
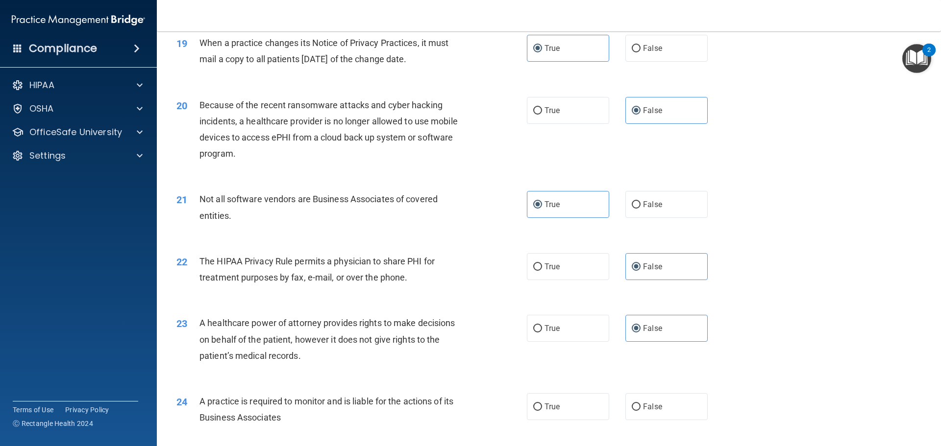
scroll to position [1421, 0]
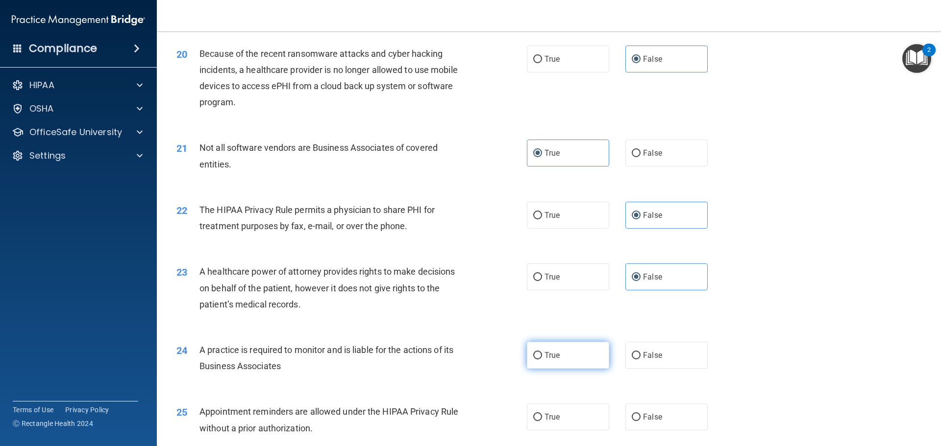
click at [557, 356] on label "True" at bounding box center [568, 355] width 82 height 27
click at [542, 356] on input "True" at bounding box center [537, 355] width 9 height 7
radio input "true"
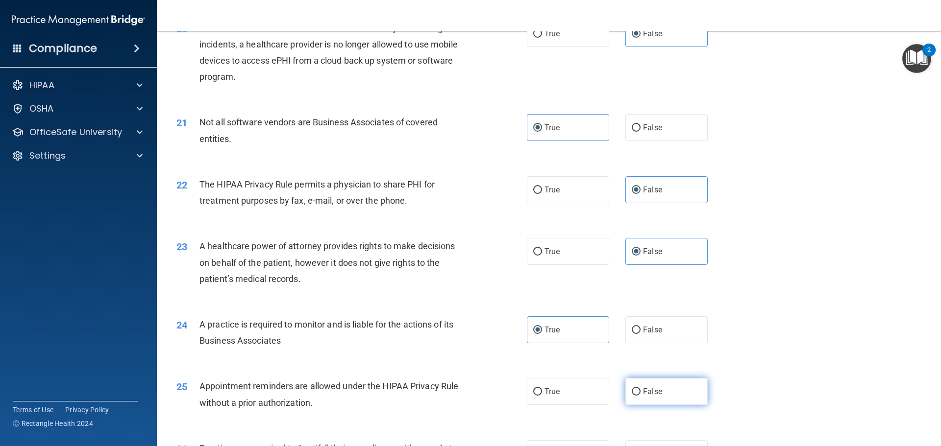
scroll to position [1470, 0]
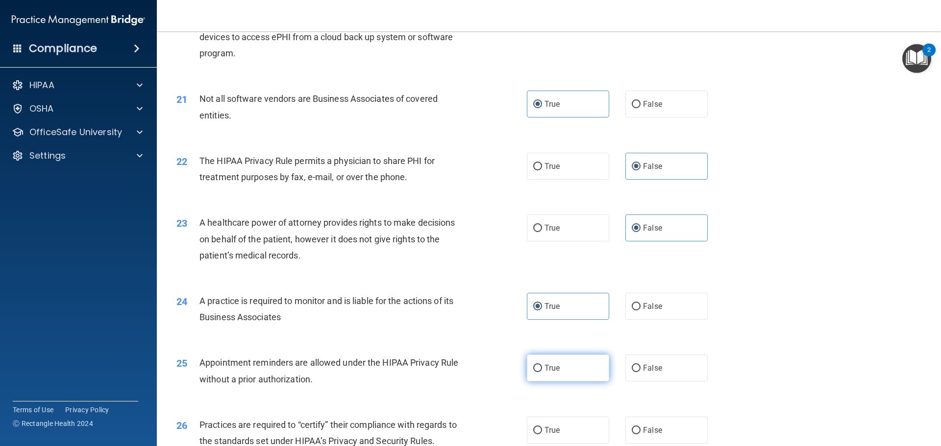
click at [581, 376] on label "True" at bounding box center [568, 368] width 82 height 27
click at [542, 372] on input "True" at bounding box center [537, 368] width 9 height 7
radio input "true"
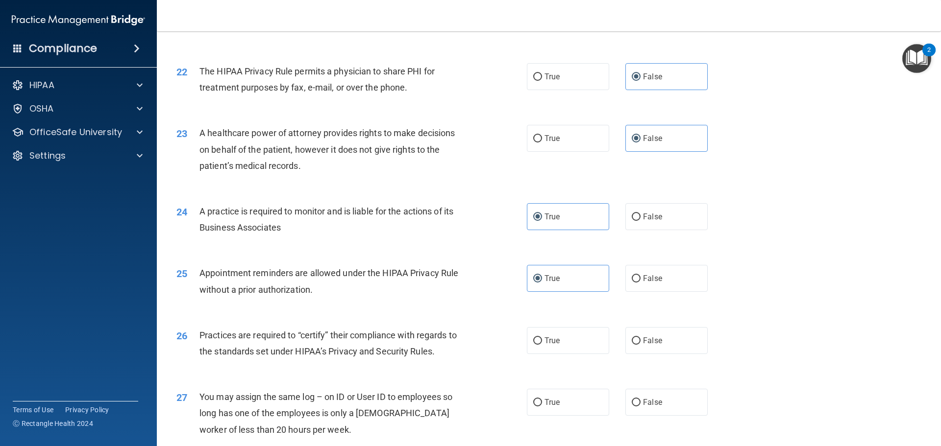
scroll to position [1568, 0]
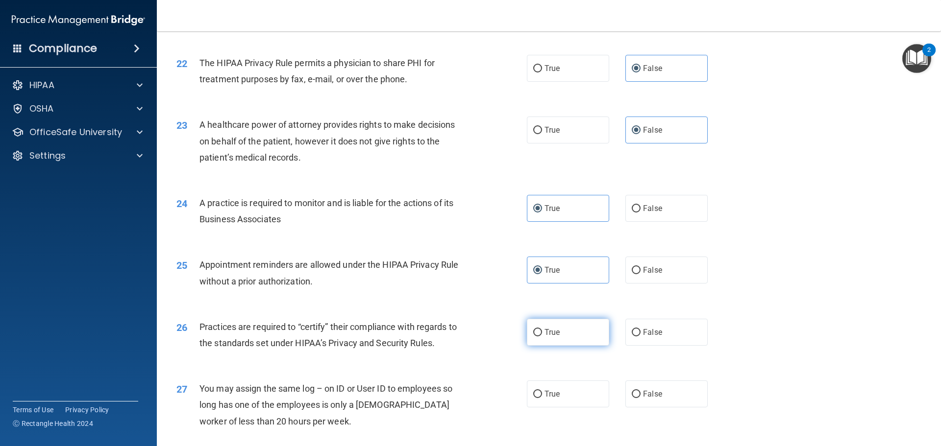
click at [543, 337] on label "True" at bounding box center [568, 332] width 82 height 27
click at [542, 337] on input "True" at bounding box center [537, 332] width 9 height 7
radio input "true"
drag, startPoint x: 664, startPoint y: 396, endPoint x: 643, endPoint y: 394, distance: 21.6
click at [664, 395] on label "False" at bounding box center [666, 394] width 82 height 27
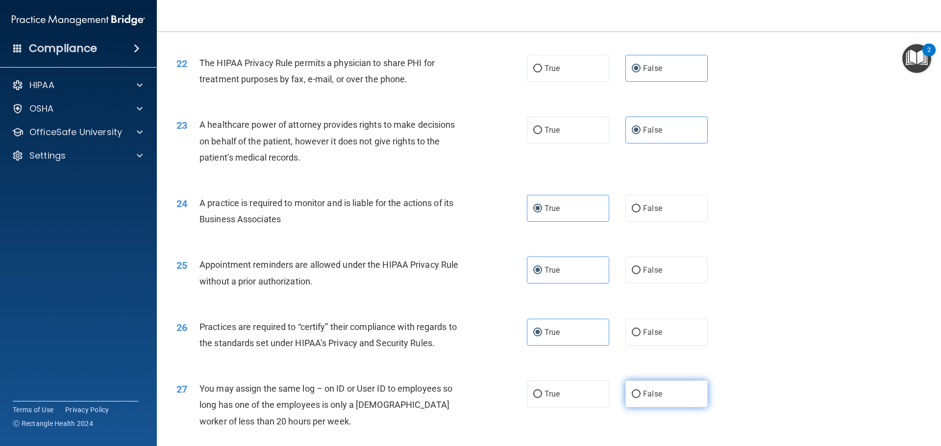
click at [640, 395] on input "False" at bounding box center [635, 394] width 9 height 7
radio input "true"
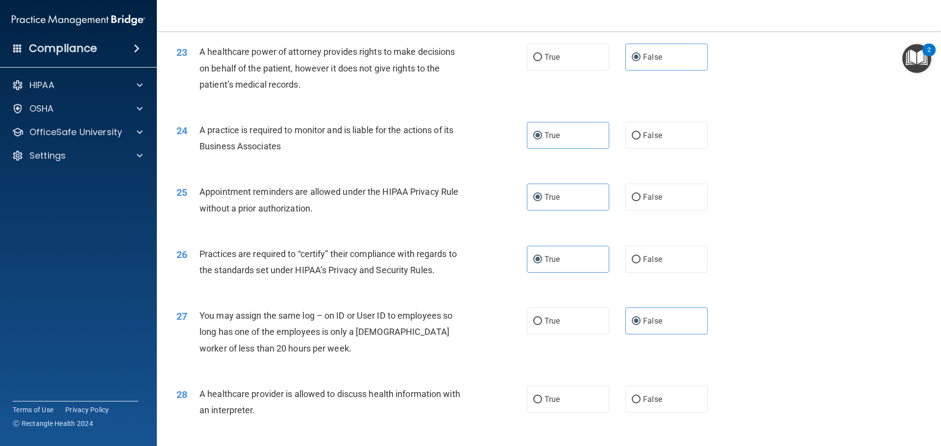
scroll to position [1666, 0]
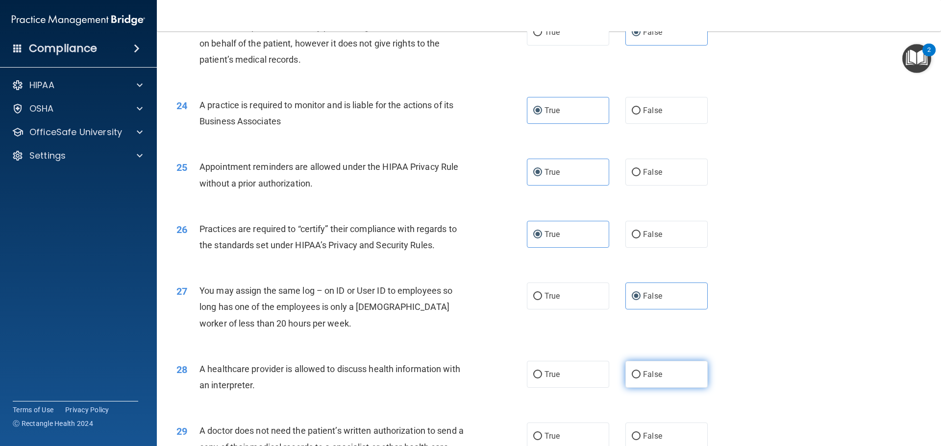
click at [655, 372] on span "False" at bounding box center [652, 374] width 19 height 9
click at [640, 372] on input "False" at bounding box center [635, 374] width 9 height 7
radio input "true"
click at [575, 430] on label "True" at bounding box center [568, 436] width 82 height 27
click at [542, 433] on input "True" at bounding box center [537, 436] width 9 height 7
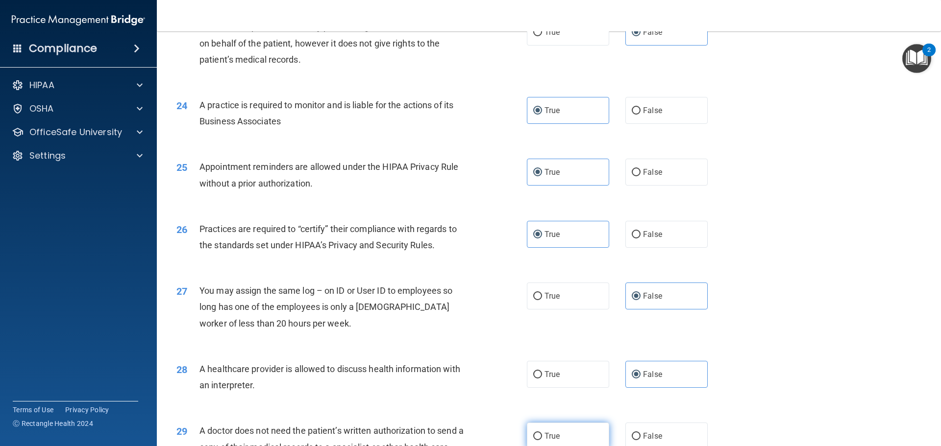
radio input "true"
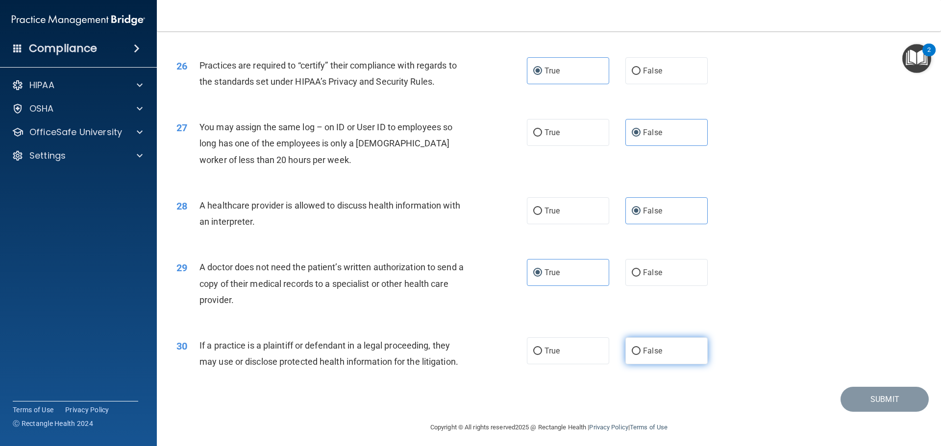
scroll to position [1834, 0]
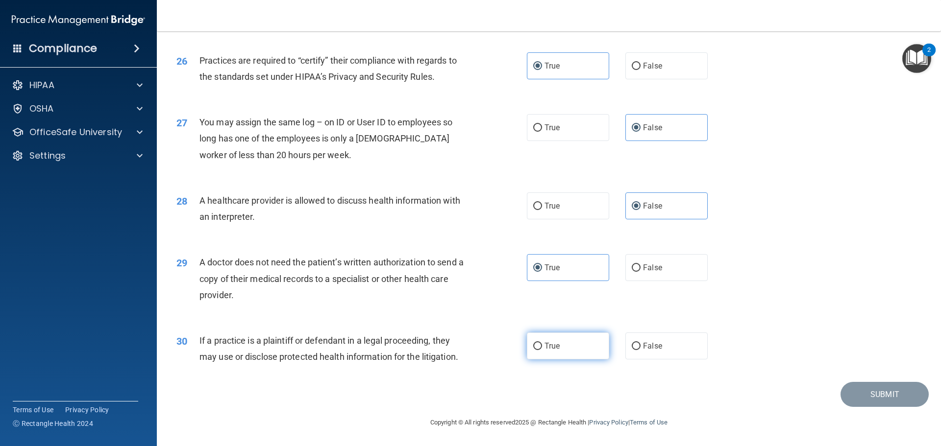
click at [584, 355] on label "True" at bounding box center [568, 346] width 82 height 27
click at [542, 350] on input "True" at bounding box center [537, 346] width 9 height 7
radio input "true"
click at [859, 388] on button "Submit" at bounding box center [884, 394] width 88 height 25
